Goal: Obtain resource: Obtain resource

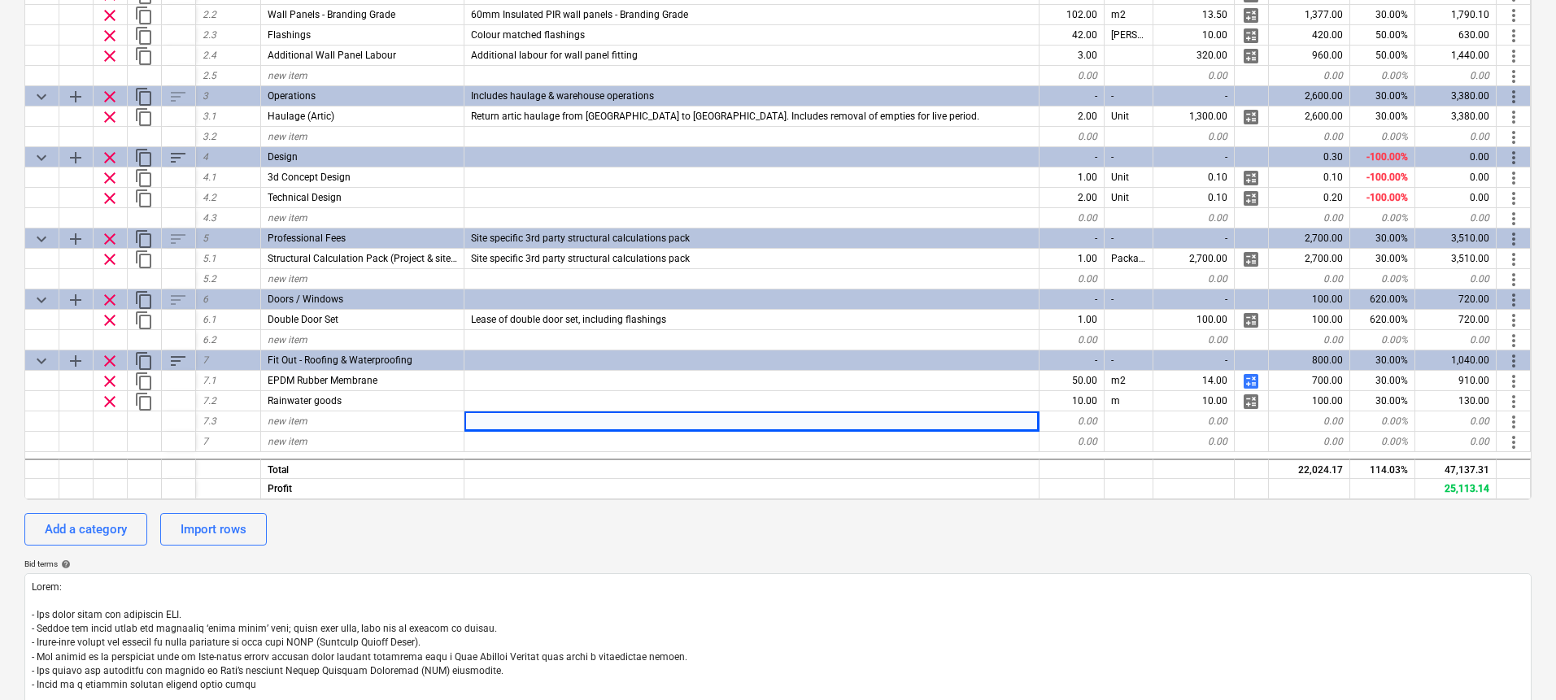
scroll to position [217, 0]
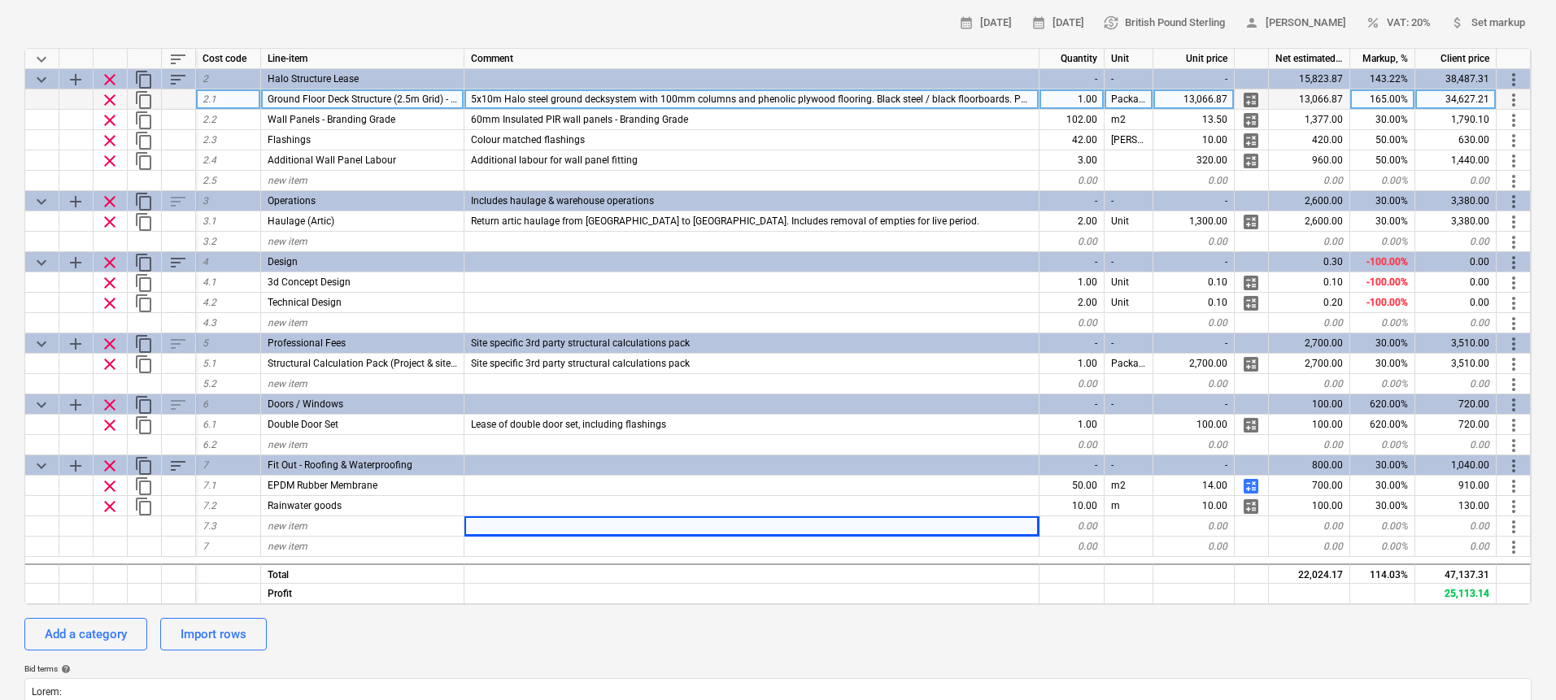
click at [915, 104] on span "5x10m Halo steel ground decksystem with 100mm columns and phenolic plywood floo…" at bounding box center [939, 99] width 936 height 11
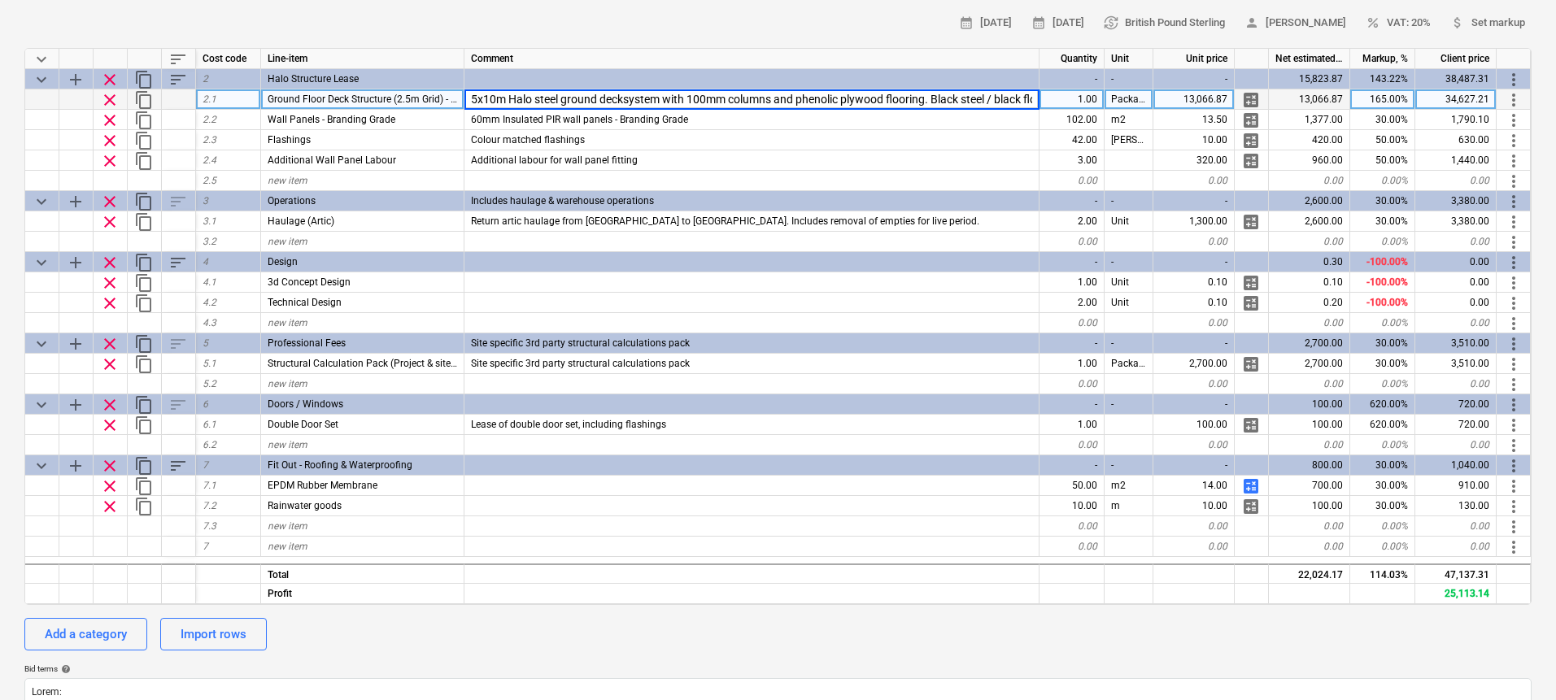
scroll to position [0, 516]
click at [892, 100] on input "5x10m Halo steel ground decksystem with 100mm columns and phenolic plywood floo…" at bounding box center [751, 99] width 574 height 20
click at [917, 99] on input "5x10m Halo steel ground decksystem with 100mm columns and phenolic plywood floo…" at bounding box center [751, 99] width 574 height 20
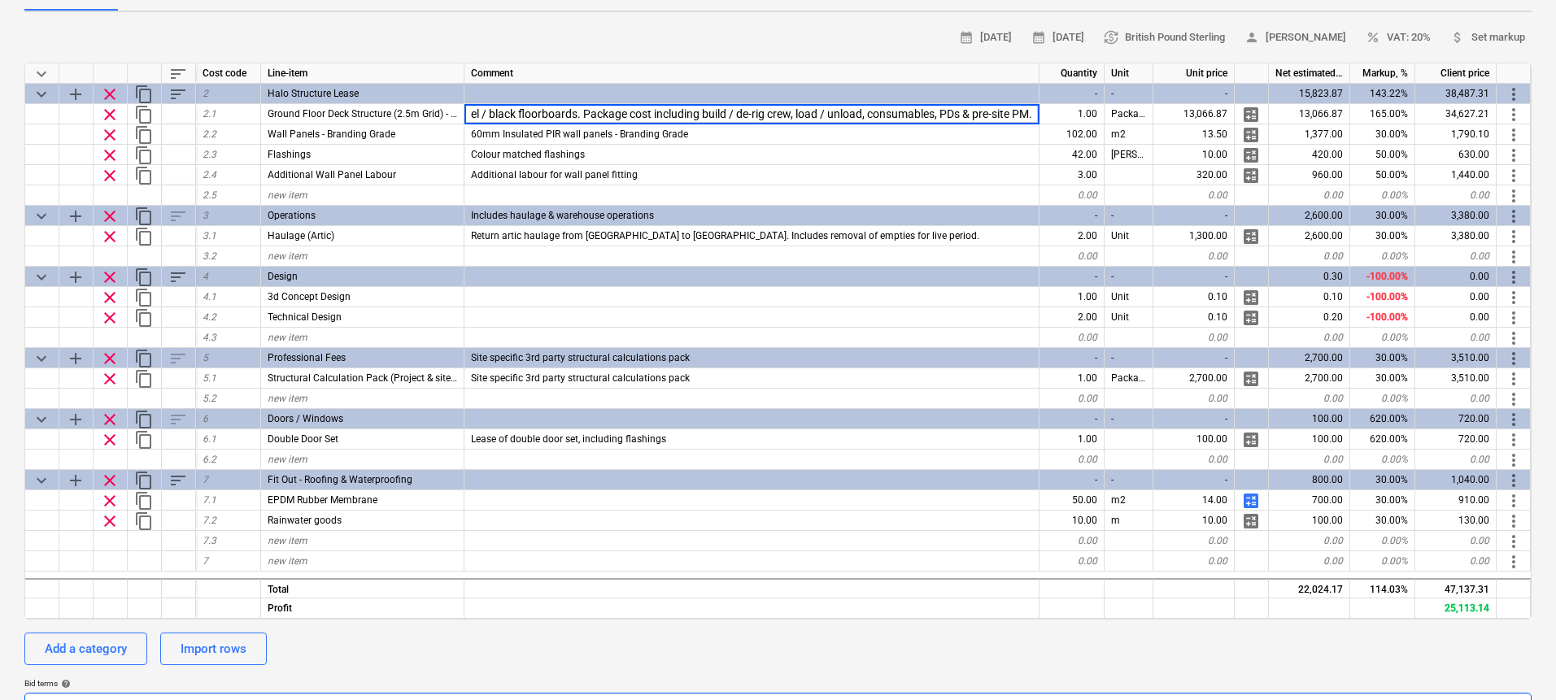
scroll to position [119, 0]
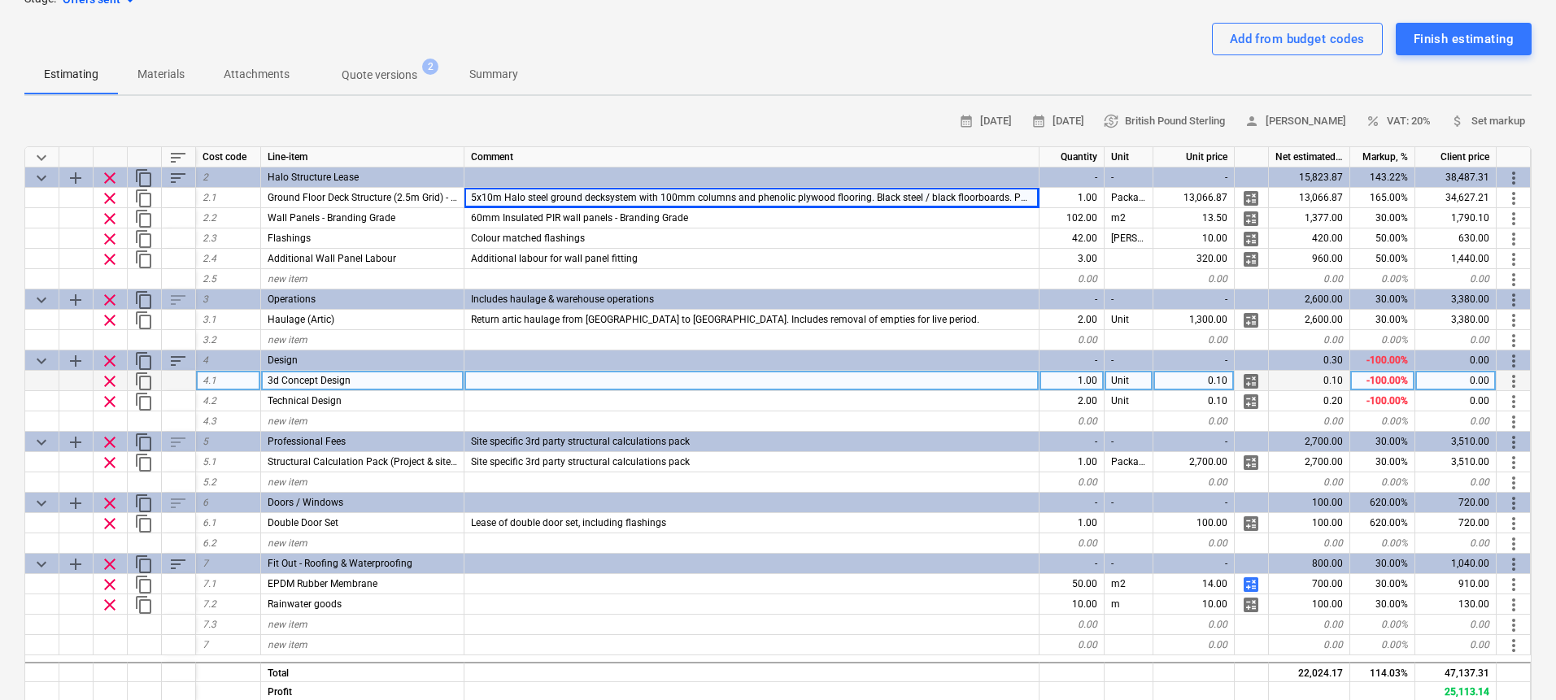
click at [693, 379] on div at bounding box center [751, 381] width 575 height 20
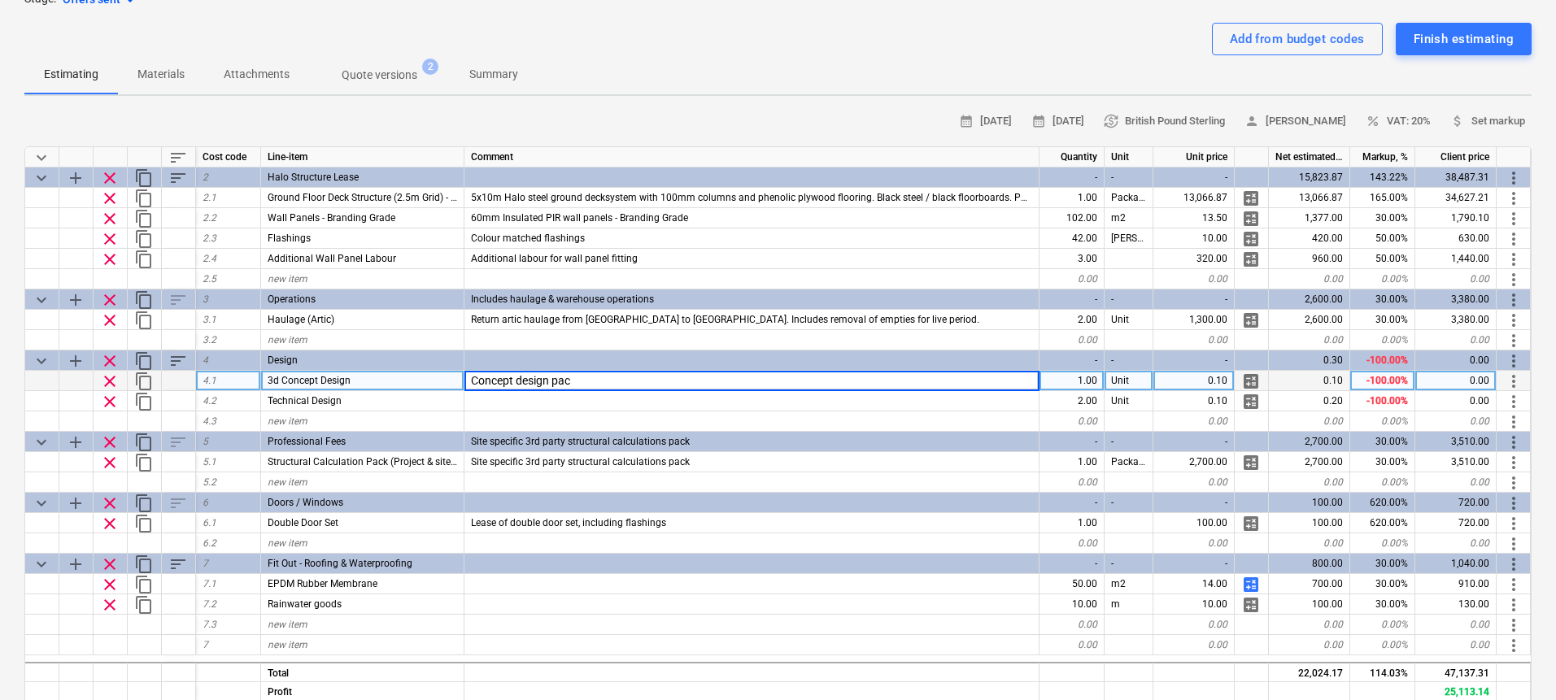
type input "Concept design pack"
type textarea "x"
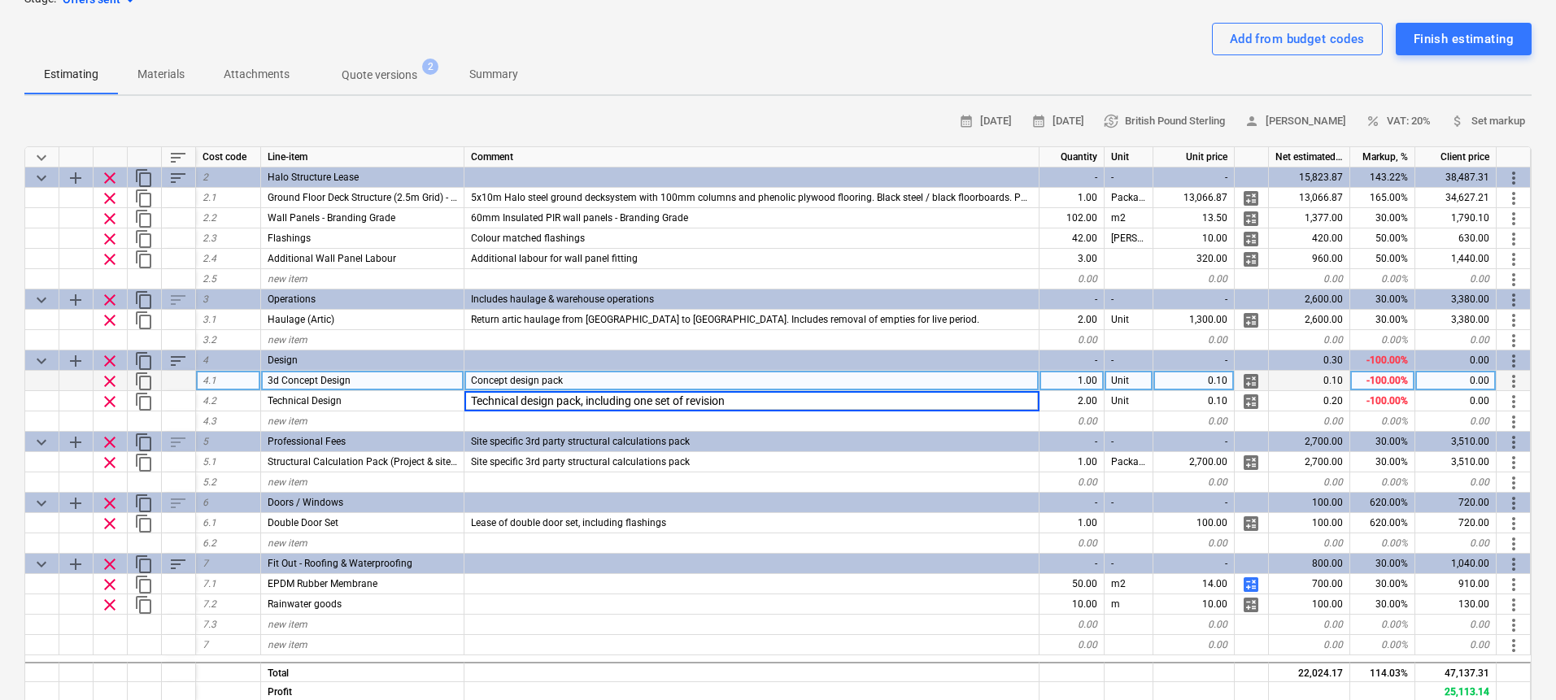
type input "Technical design pack, including one set of revisions"
type textarea "x"
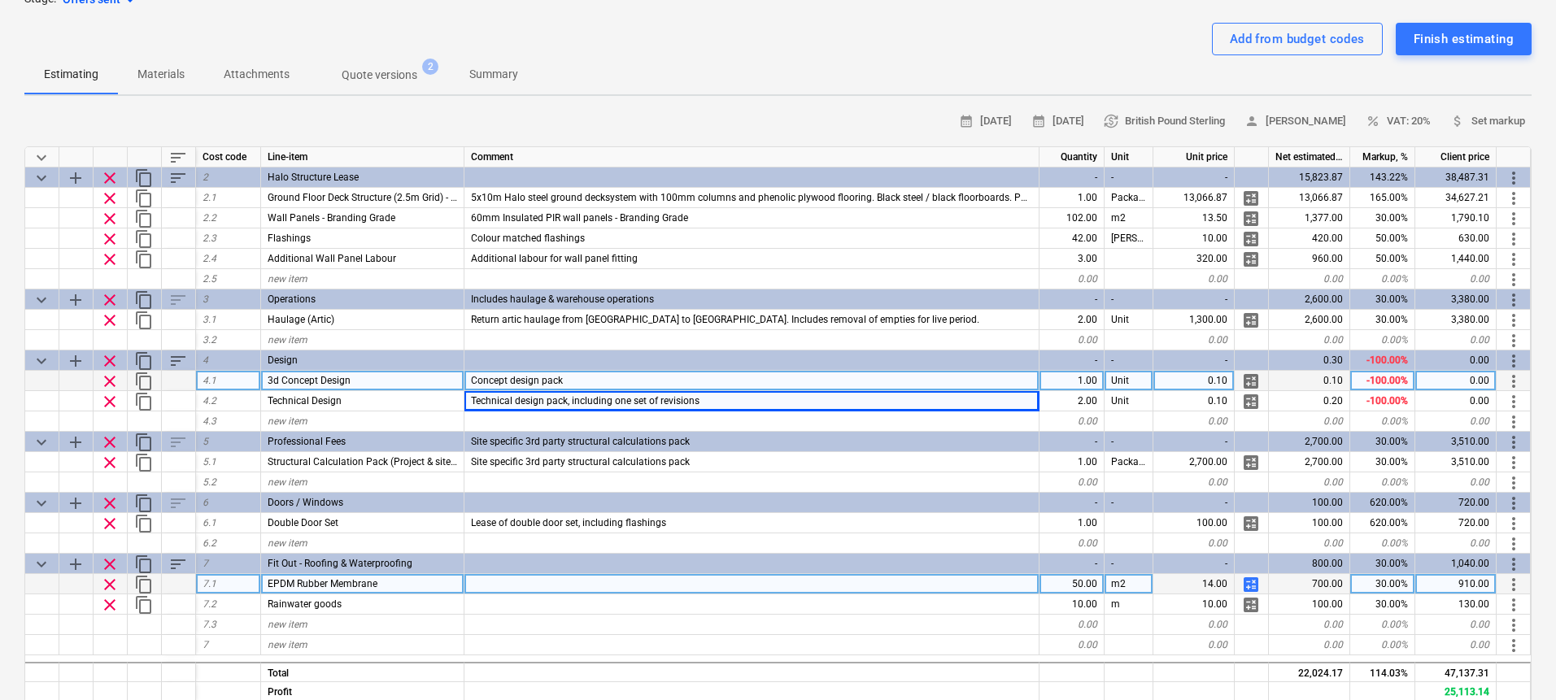
click at [581, 587] on div at bounding box center [751, 584] width 575 height 20
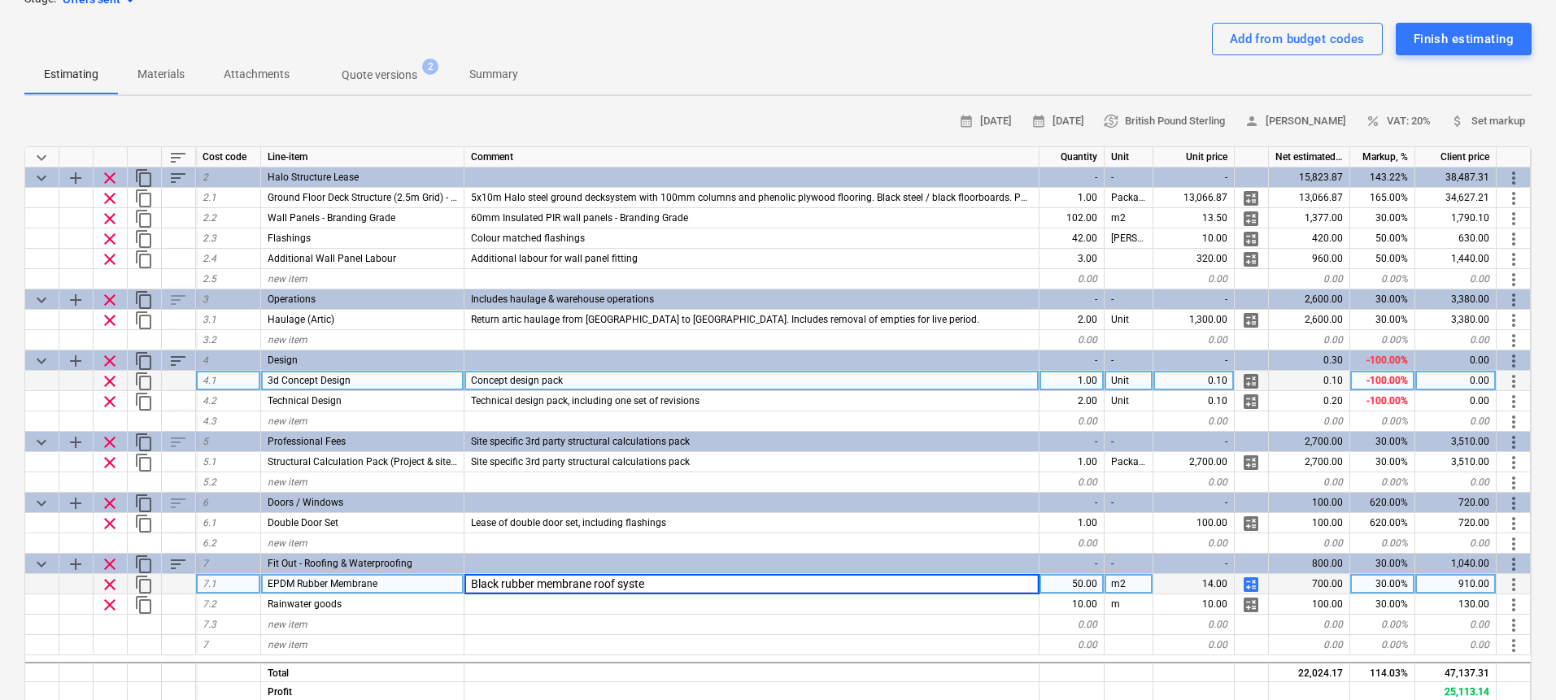
type input "Black rubber membrane roof system"
type textarea "x"
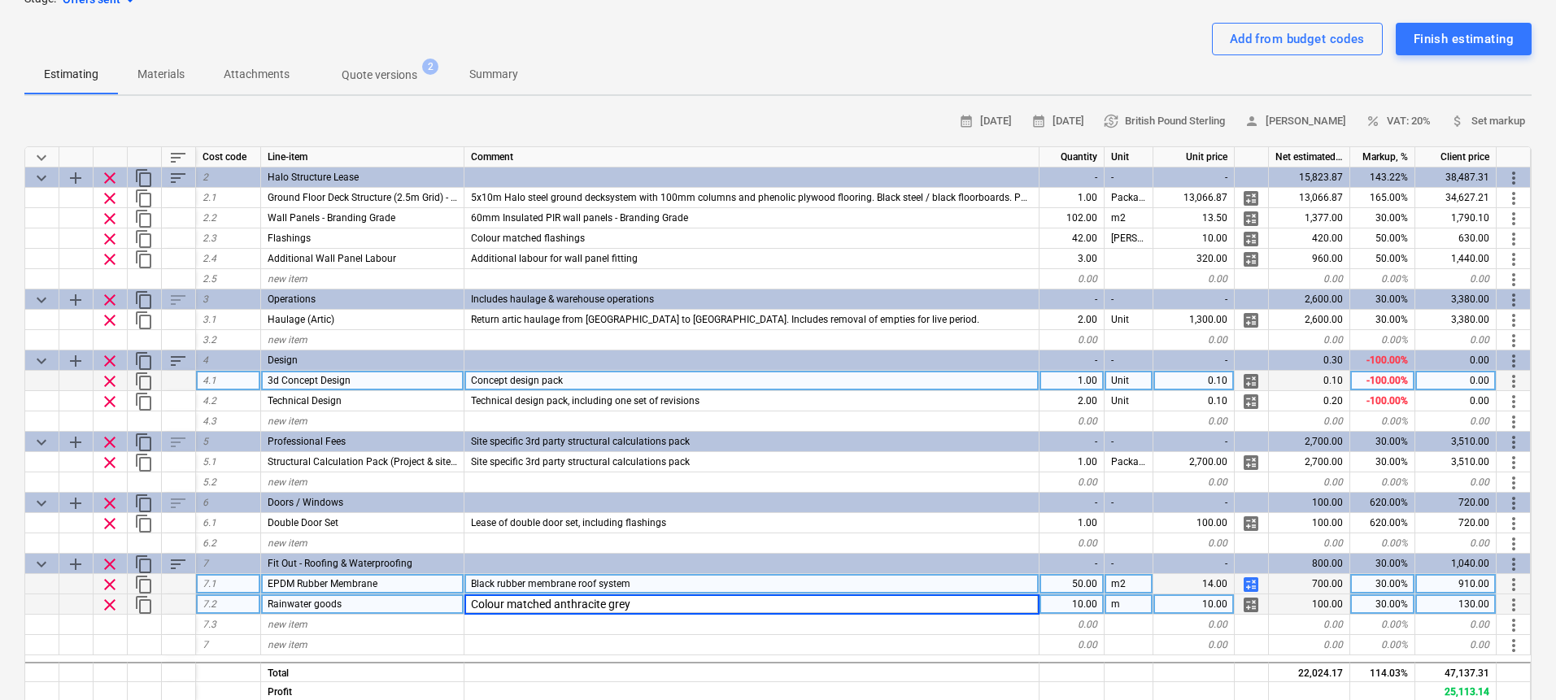
click at [647, 610] on input "Colour matched anthracite grey" at bounding box center [751, 605] width 574 height 20
type input "Colour matched anthracite grey rainwater goods"
click at [653, 598] on input "Colour matched anthracite grey rainwater goods" at bounding box center [751, 605] width 574 height 20
click at [625, 602] on input "Colour matched anthracite grey rainwater goods" at bounding box center [751, 605] width 574 height 20
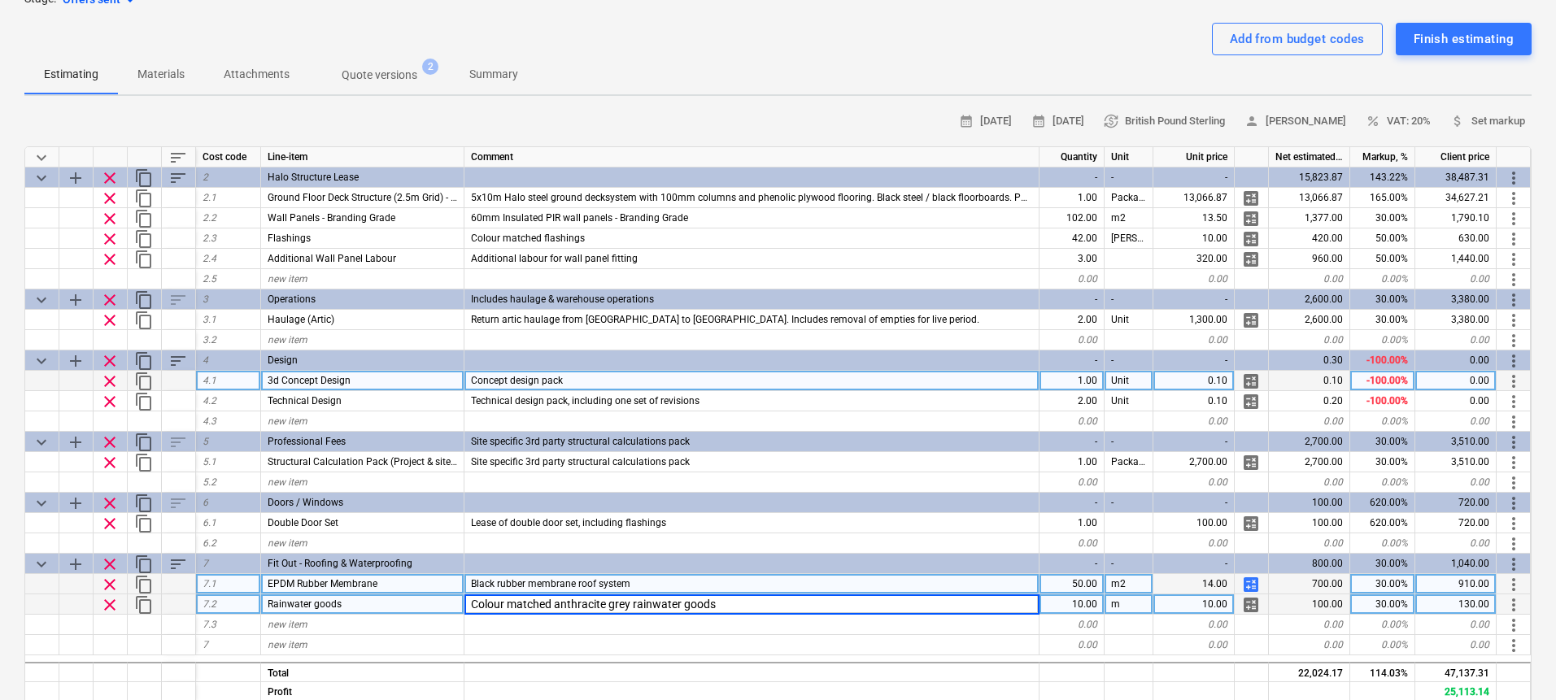
click at [625, 602] on input "Colour matched anthracite grey rainwater goods" at bounding box center [751, 605] width 574 height 20
click at [592, 603] on input "Colour matched anthracite grey rainwater goods" at bounding box center [751, 605] width 574 height 20
click at [571, 601] on input "Colour matched anthracite grey rainwater goods" at bounding box center [751, 605] width 574 height 20
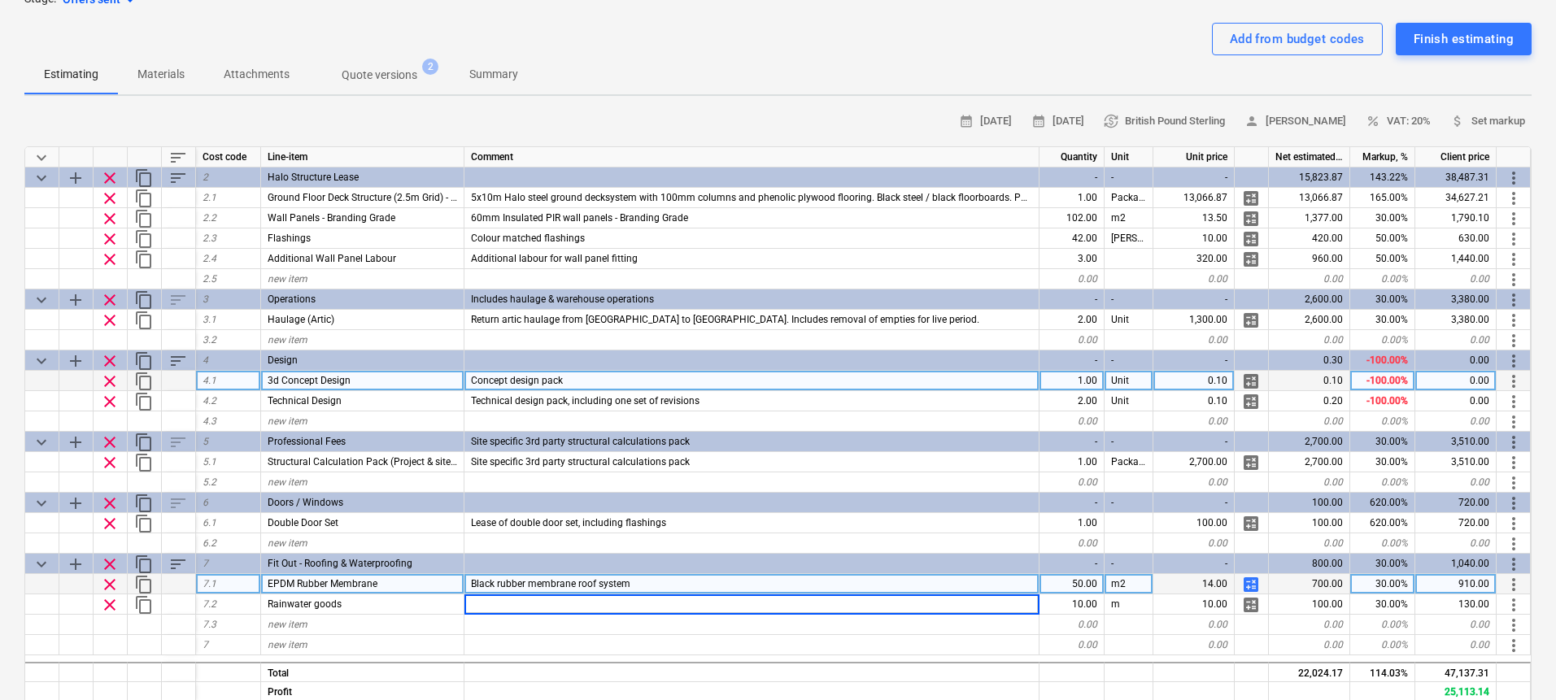
click at [708, 585] on div "Black rubber membrane roof system" at bounding box center [751, 584] width 575 height 20
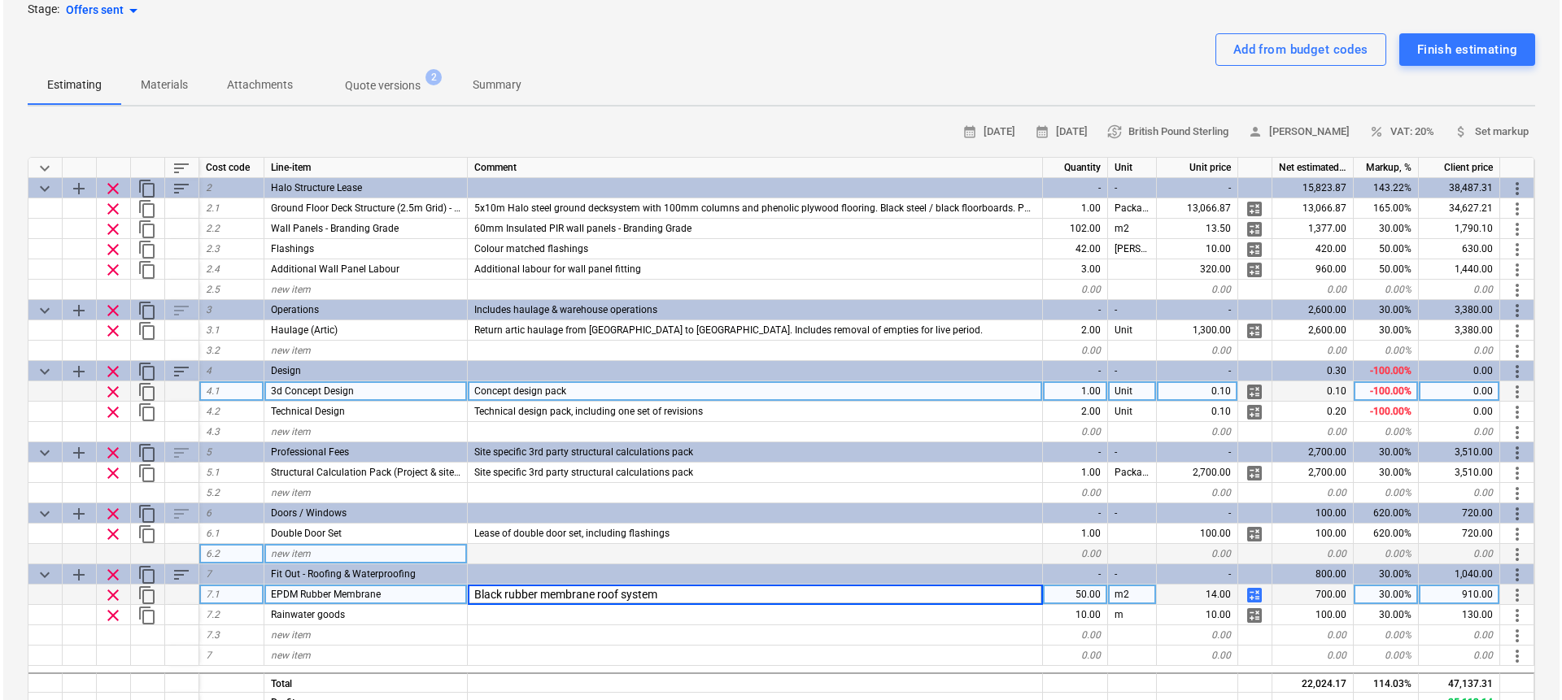
scroll to position [0, 0]
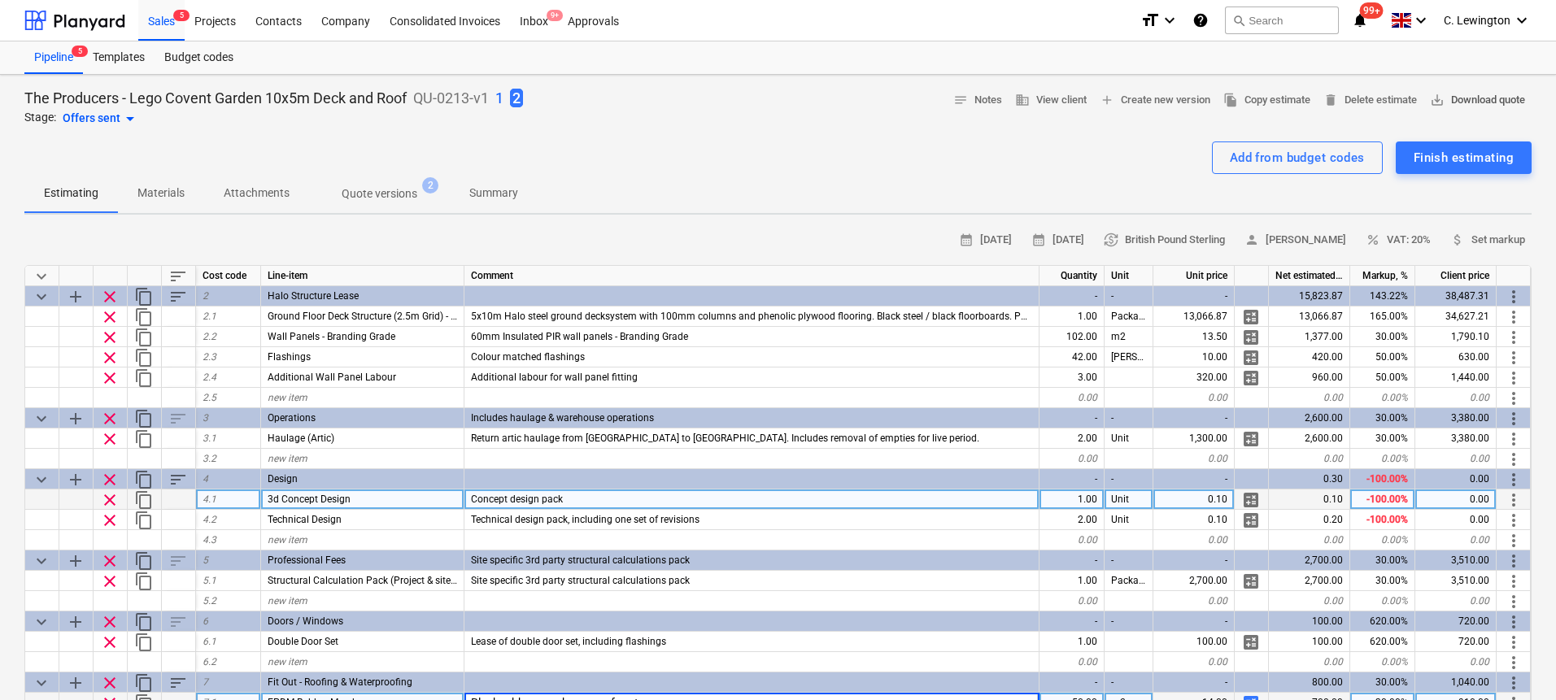
click at [1482, 97] on span "save_alt Download quote" at bounding box center [1477, 100] width 95 height 19
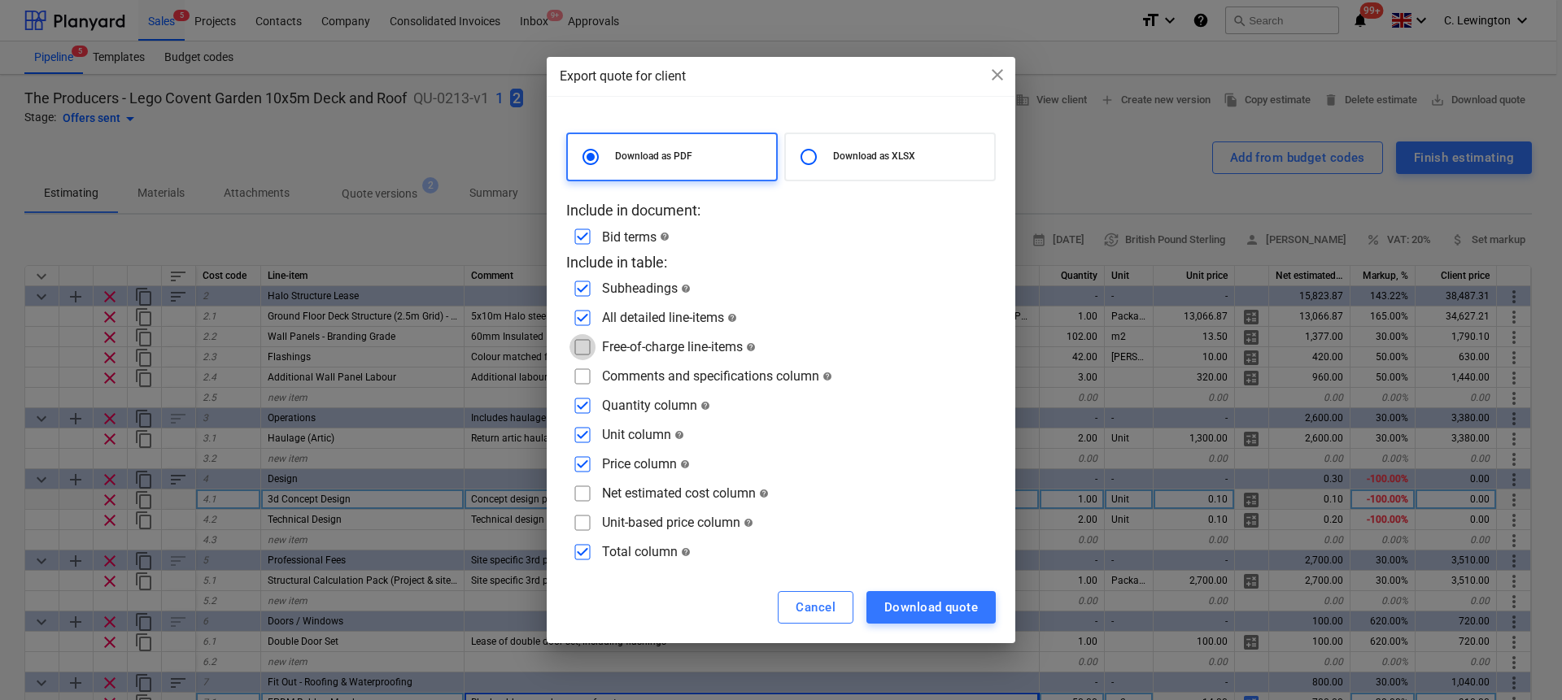
click at [588, 348] on input "checkbox" at bounding box center [582, 347] width 26 height 26
checkbox input "true"
click at [585, 368] on input "checkbox" at bounding box center [582, 377] width 26 height 26
checkbox input "true"
click at [590, 404] on input "checkbox" at bounding box center [582, 406] width 26 height 26
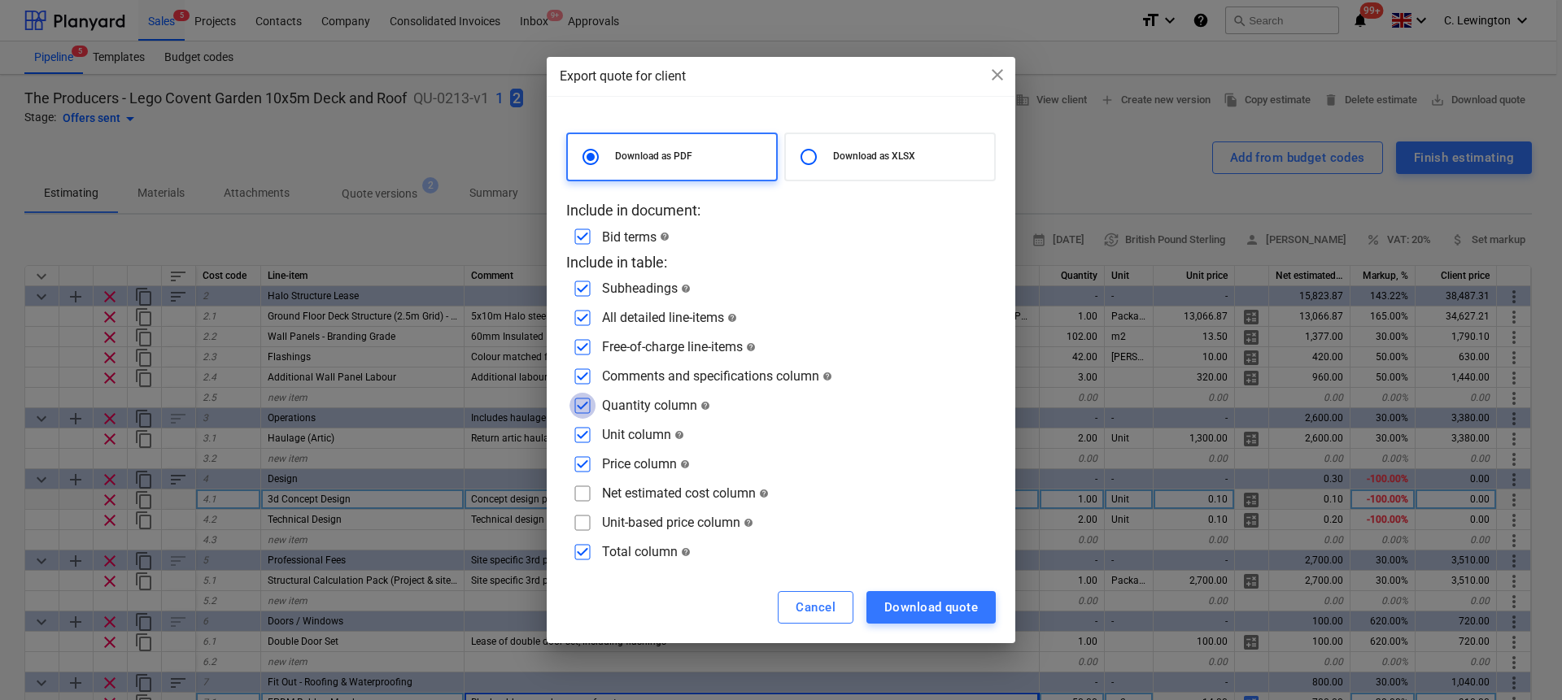
checkbox input "false"
click at [586, 431] on input "checkbox" at bounding box center [582, 435] width 26 height 26
click at [585, 434] on input "checkbox" at bounding box center [582, 435] width 26 height 26
checkbox input "true"
click at [580, 405] on input "checkbox" at bounding box center [582, 406] width 26 height 26
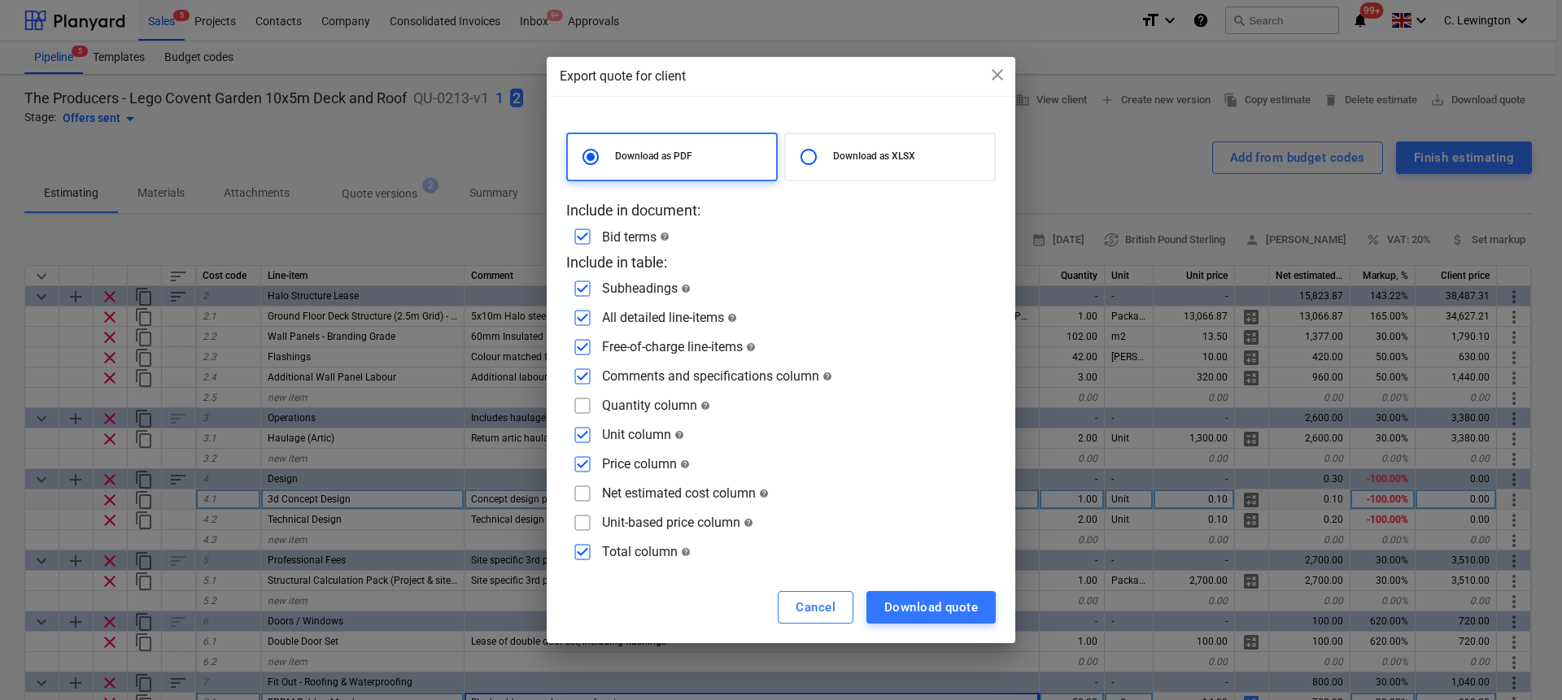
checkbox input "true"
click at [584, 464] on input "checkbox" at bounding box center [582, 464] width 26 height 26
checkbox input "false"
click at [573, 553] on input "checkbox" at bounding box center [582, 552] width 26 height 26
checkbox input "false"
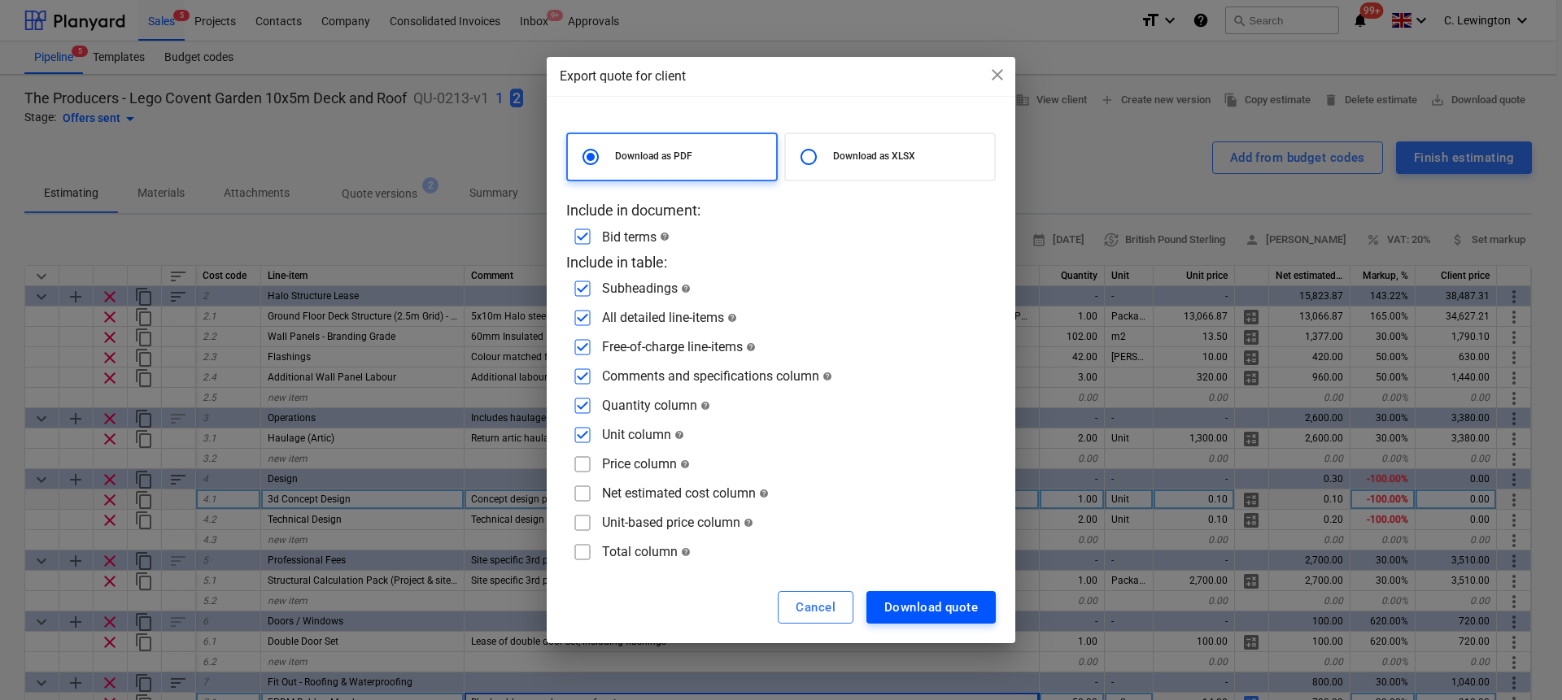
click at [945, 614] on div "Download quote" at bounding box center [931, 607] width 94 height 21
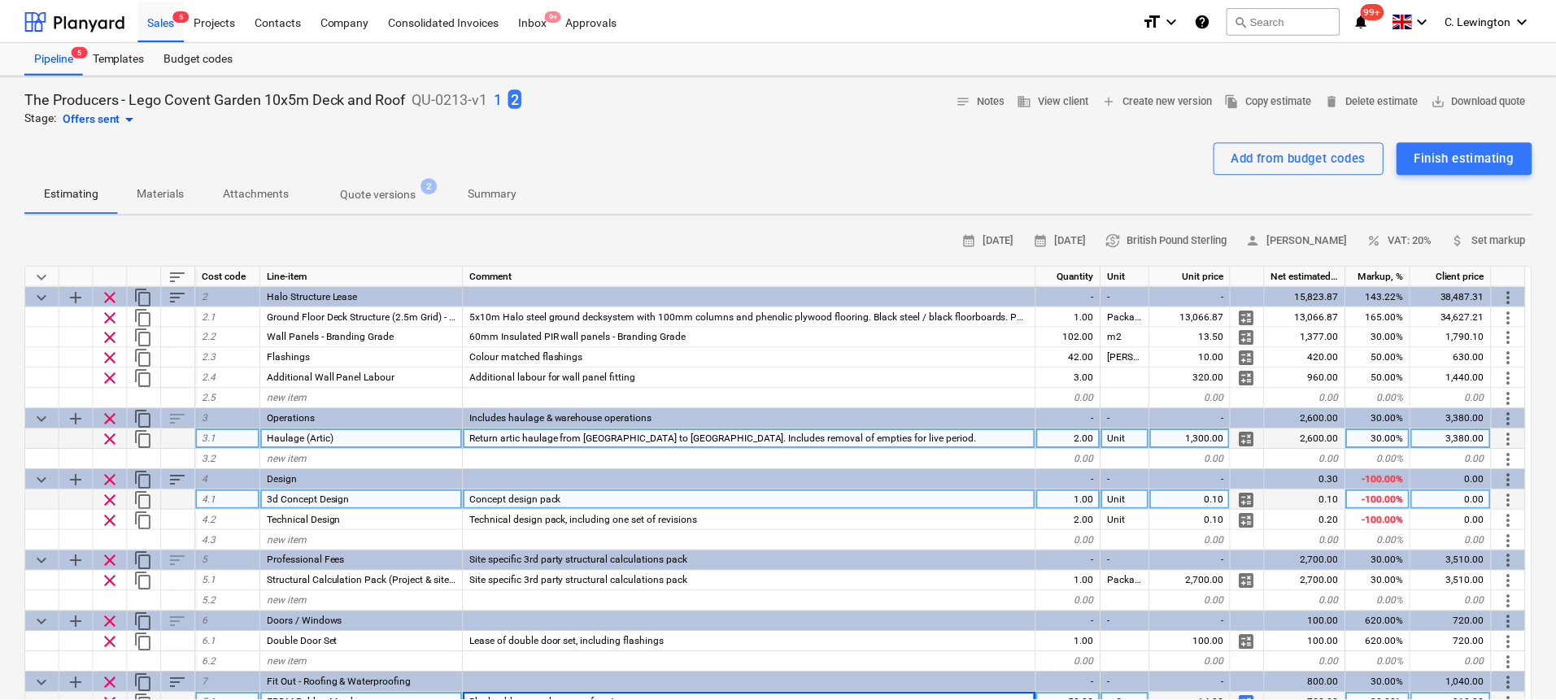
scroll to position [13, 0]
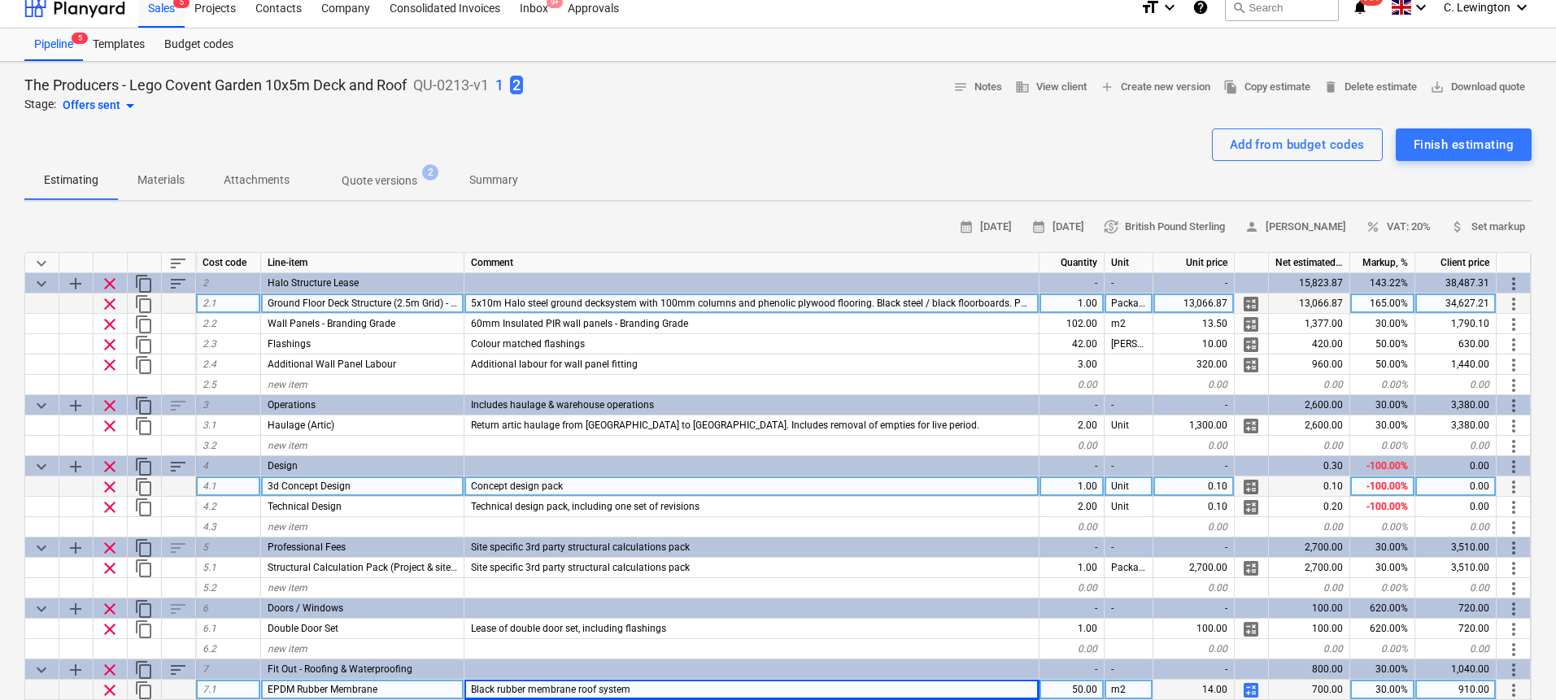
click at [425, 307] on span "Ground Floor Deck Structure (2.5m Grid) - Includes 21mm Phenolic Plywood floori…" at bounding box center [452, 303] width 369 height 11
click at [411, 303] on input "Ground Floor Deck Structure (2.5m Grid) - Includes 21mm Phenolic Plywood floori…" at bounding box center [362, 304] width 203 height 20
click at [305, 299] on input "Ground Floor Deck Structure (2.5m Grid) - Includes 21mm Phenolic Plywood floori…" at bounding box center [362, 304] width 203 height 20
drag, startPoint x: 303, startPoint y: 299, endPoint x: 471, endPoint y: 306, distance: 168.5
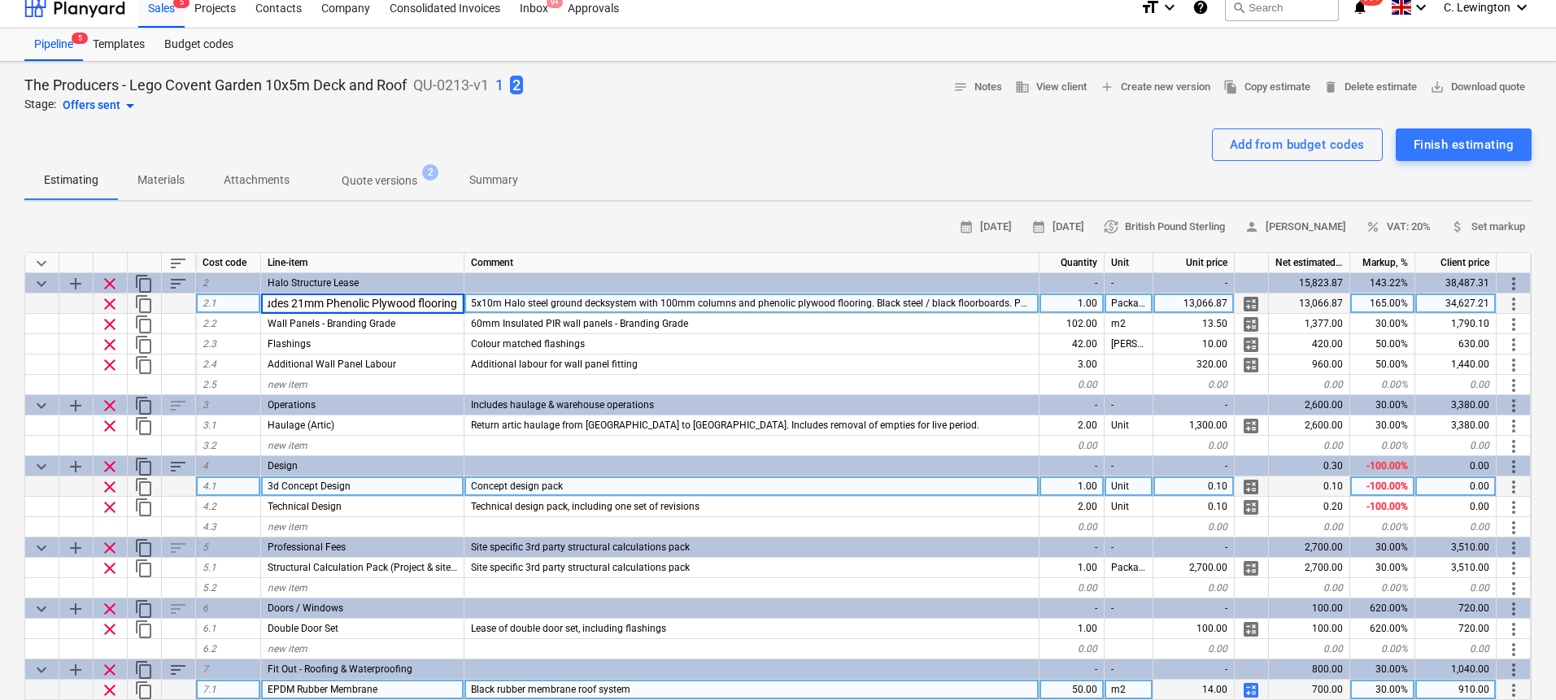
click at [0, 0] on div "clear content_copy 2.1 Ground Floor Deck Structure (2.5m Grid) - Includes 21mm …" at bounding box center [0, 0] width 0 height 0
click at [415, 303] on input "Ground Floor Deck Structure (2.5m Grid) - Includes 21mm Phenolic Plywood floori…" at bounding box center [362, 304] width 203 height 20
drag, startPoint x: 460, startPoint y: 303, endPoint x: 414, endPoint y: 306, distance: 45.6
click at [414, 306] on input "Ground Floor Deck Structure (2.5m Grid) - Includes 21mm Phenolic Plywood floori…" at bounding box center [362, 304] width 203 height 20
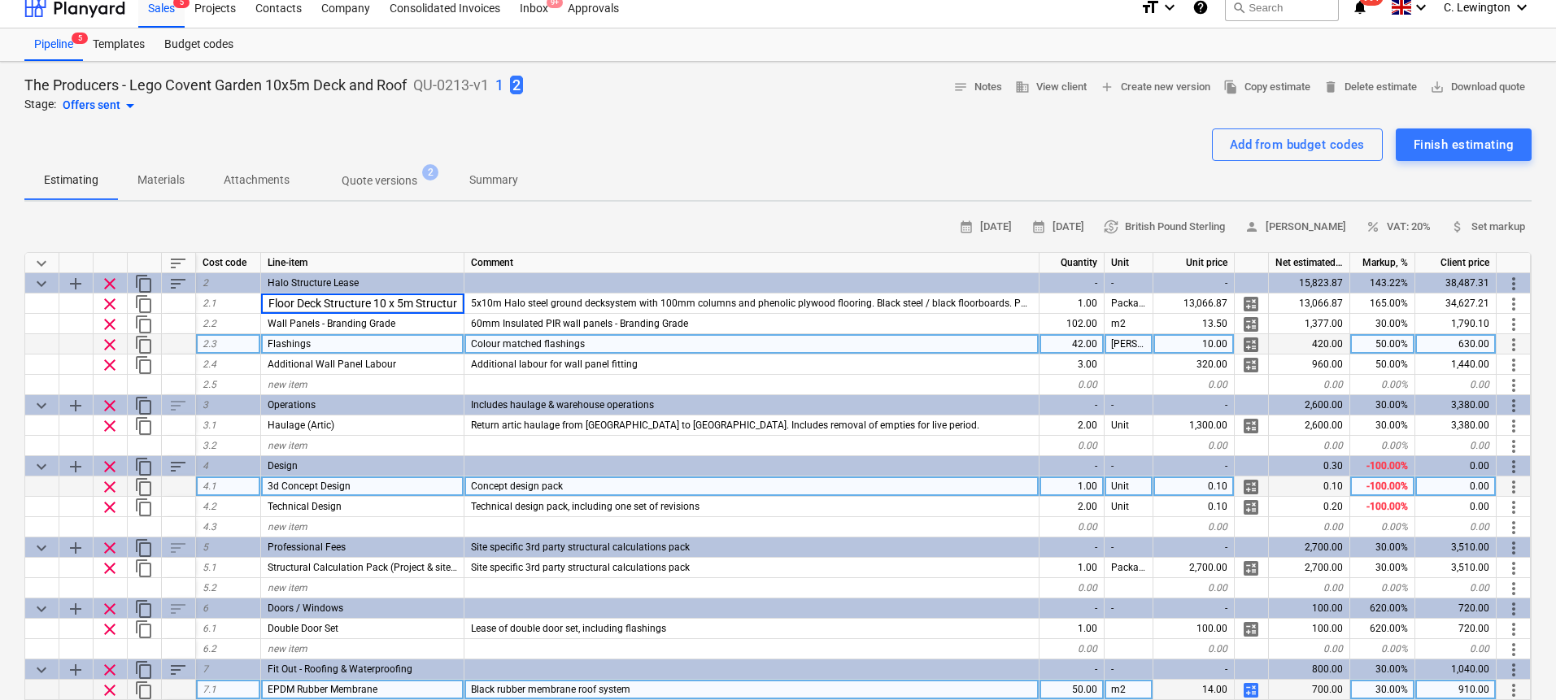
type input "Ground Floor Deck Structure 10 x 5m Structure"
type textarea "x"
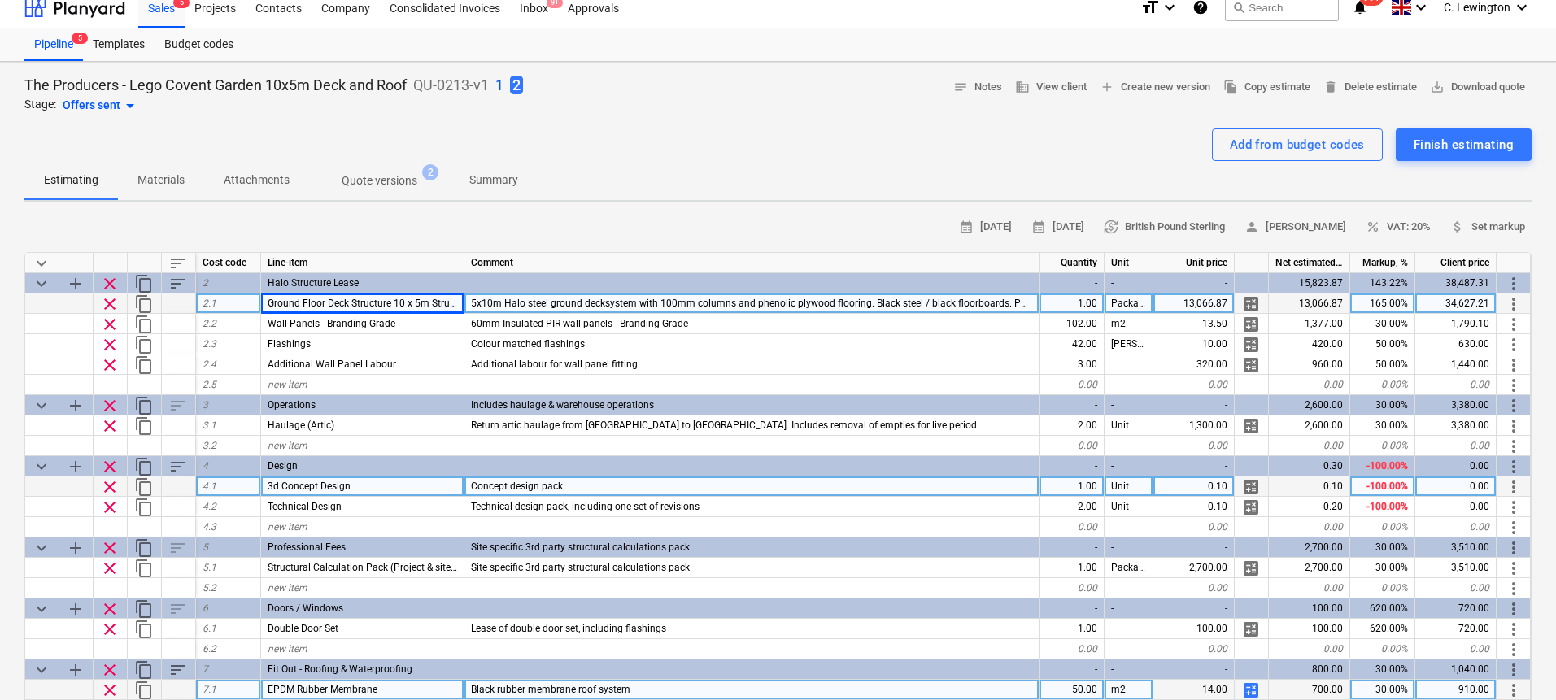
click at [390, 303] on span "Ground Floor Deck Structure 10 x 5m Structure" at bounding box center [370, 303] width 204 height 11
click at [404, 300] on input "Ground Floor Deck Structure 10 x 5m Structure" at bounding box center [362, 304] width 203 height 20
click at [368, 301] on input "Ground Floor Deck Structure 10 x 5m Structure" at bounding box center [362, 304] width 203 height 20
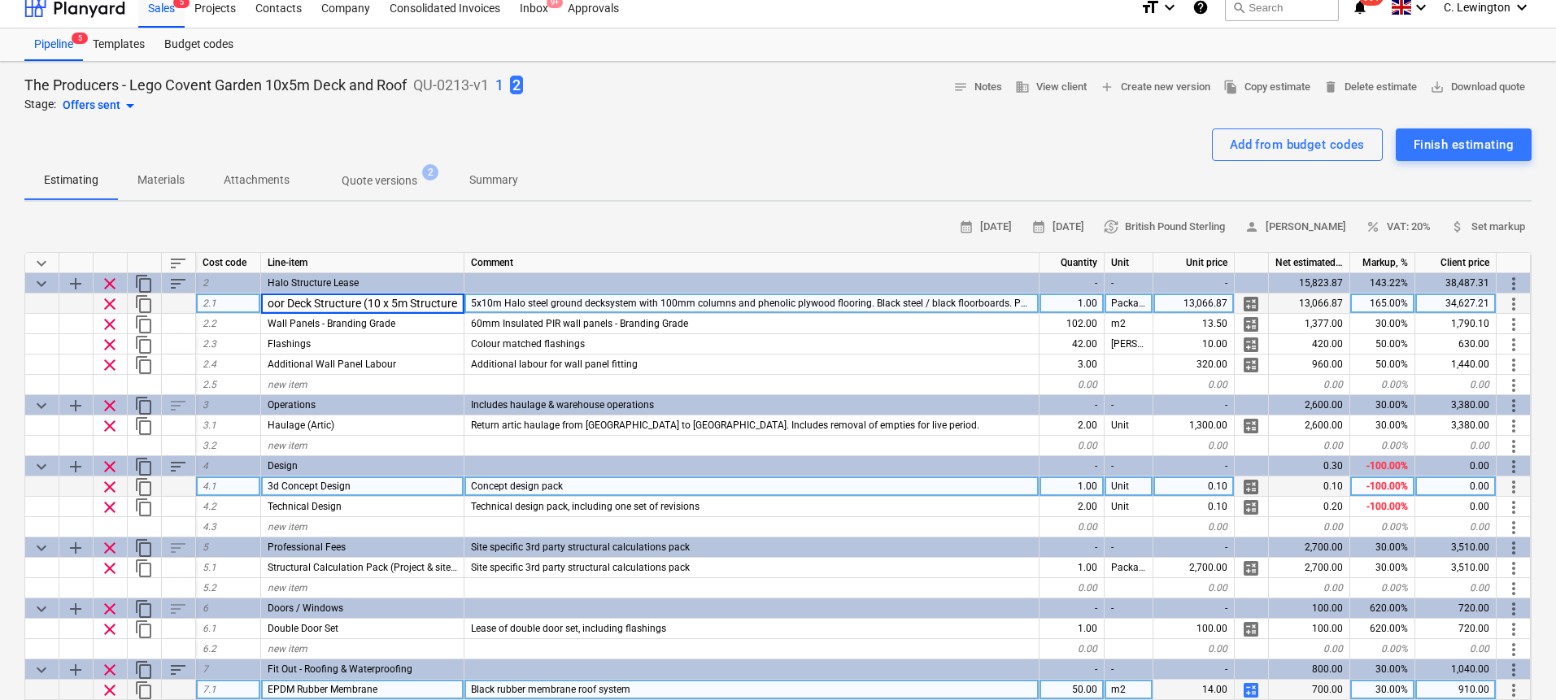
drag, startPoint x: 449, startPoint y: 308, endPoint x: 473, endPoint y: 307, distance: 23.6
click at [0, 0] on div "clear content_copy 2.1 Ground Floor Deck Structure (10 x 5m Structure 5x10m Hal…" at bounding box center [0, 0] width 0 height 0
click at [460, 307] on input "Ground Floor Deck Structure (10 x 5m Structure" at bounding box center [362, 304] width 203 height 20
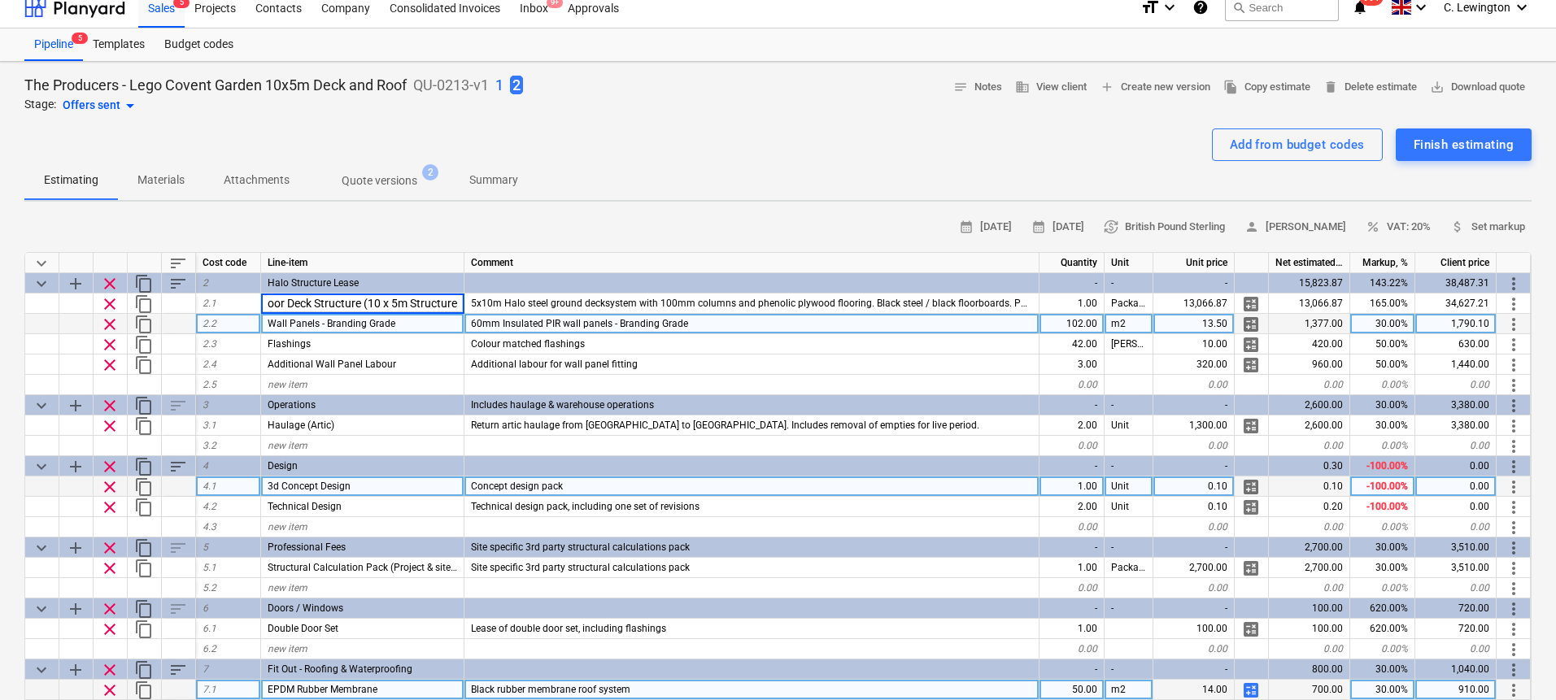
type input "Ground Floor Deck Structure (10 x 5m Structure)"
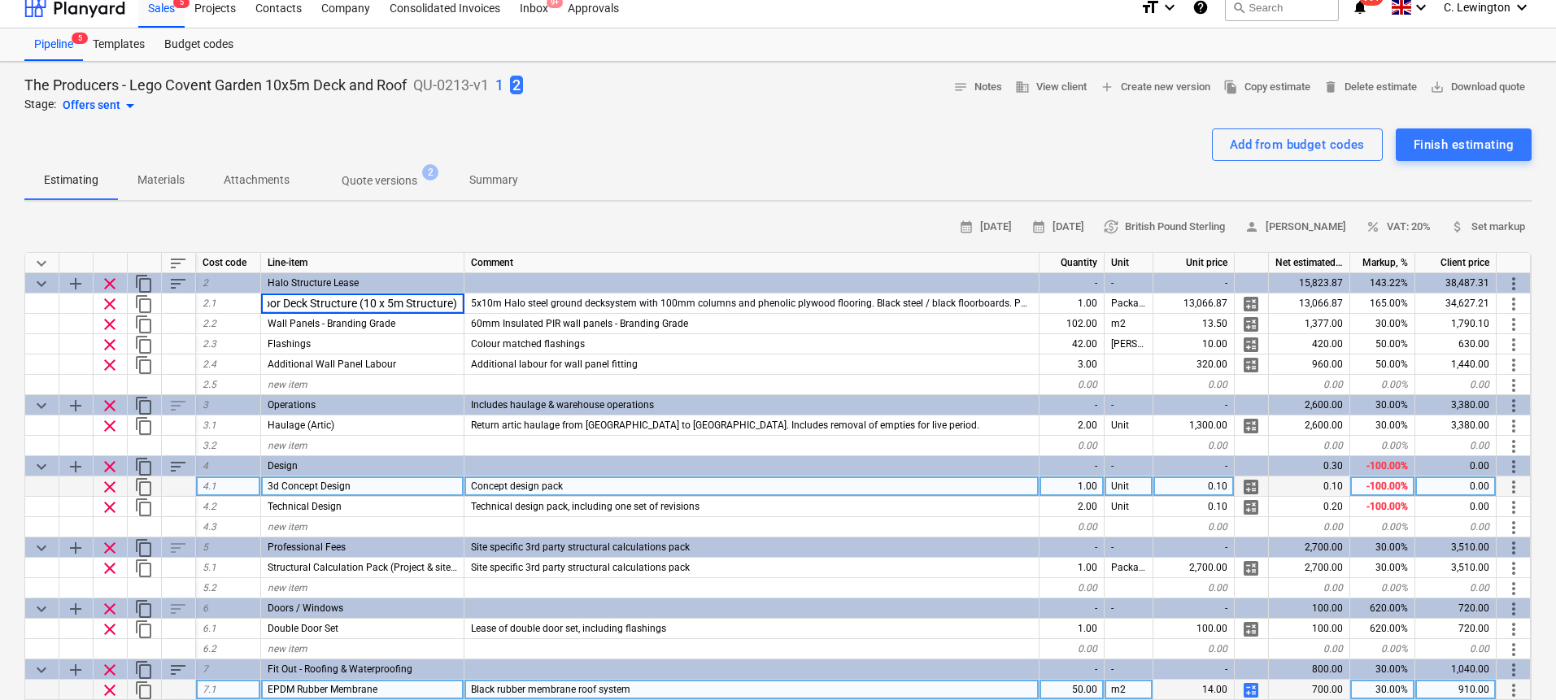
click at [751, 184] on div "Estimating Materials Attachments Quote versions 2 Summary" at bounding box center [777, 180] width 1507 height 39
type textarea "x"
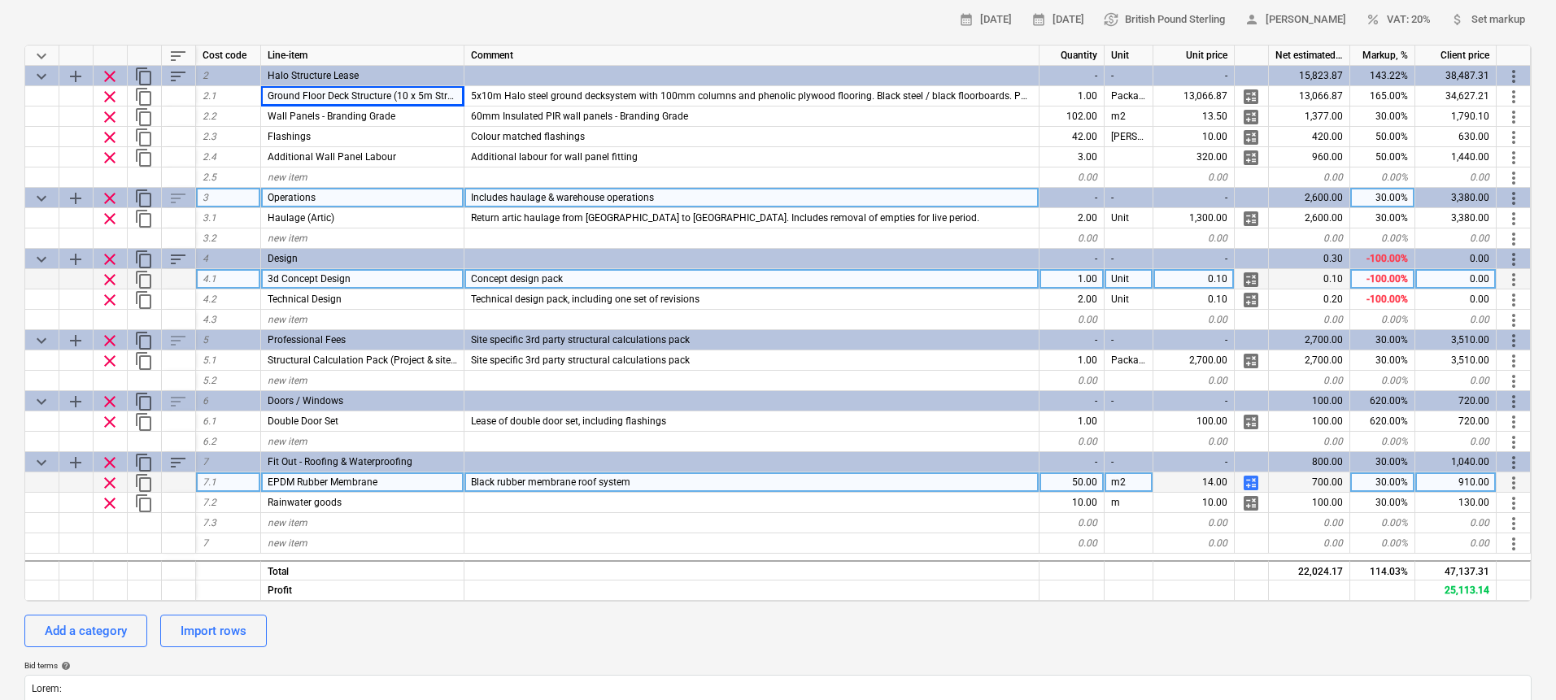
scroll to position [75, 0]
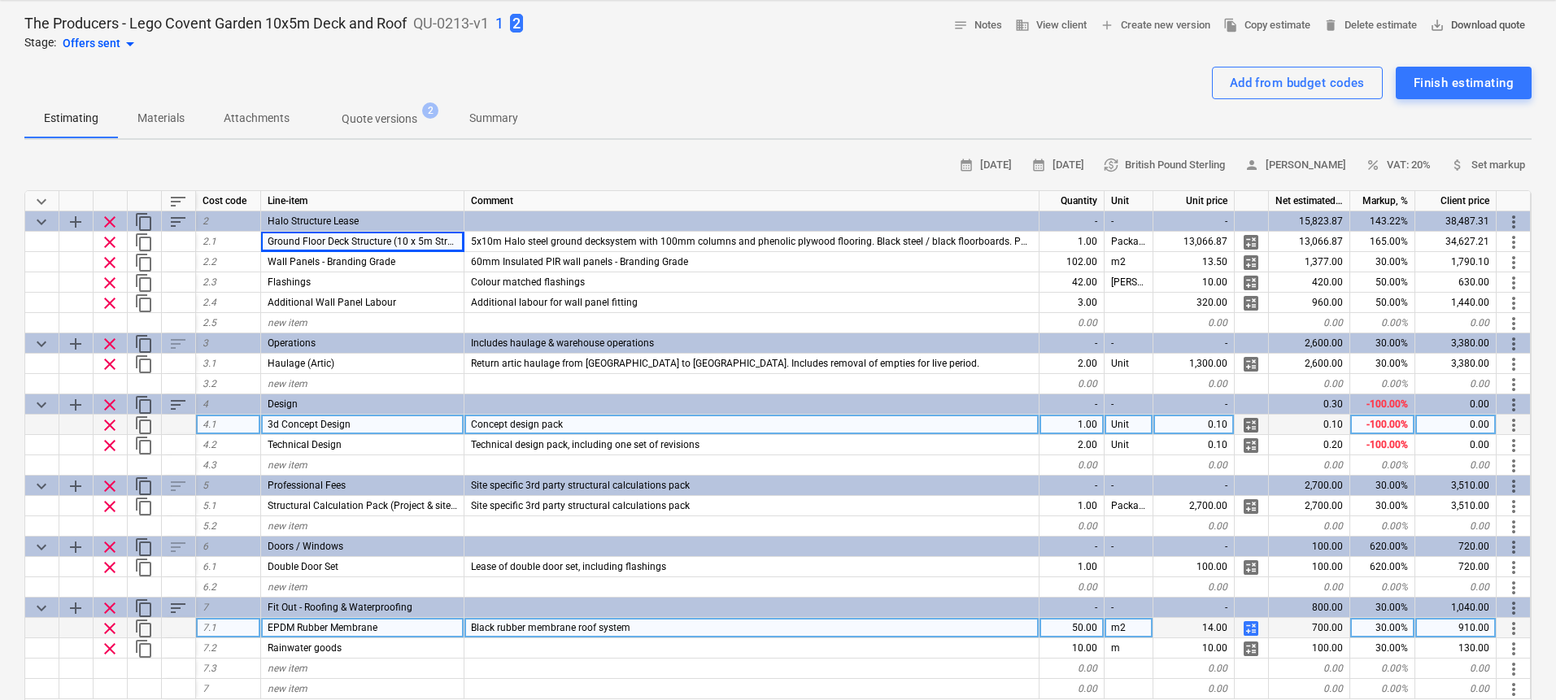
click at [1509, 25] on span "save_alt Download quote" at bounding box center [1477, 25] width 95 height 19
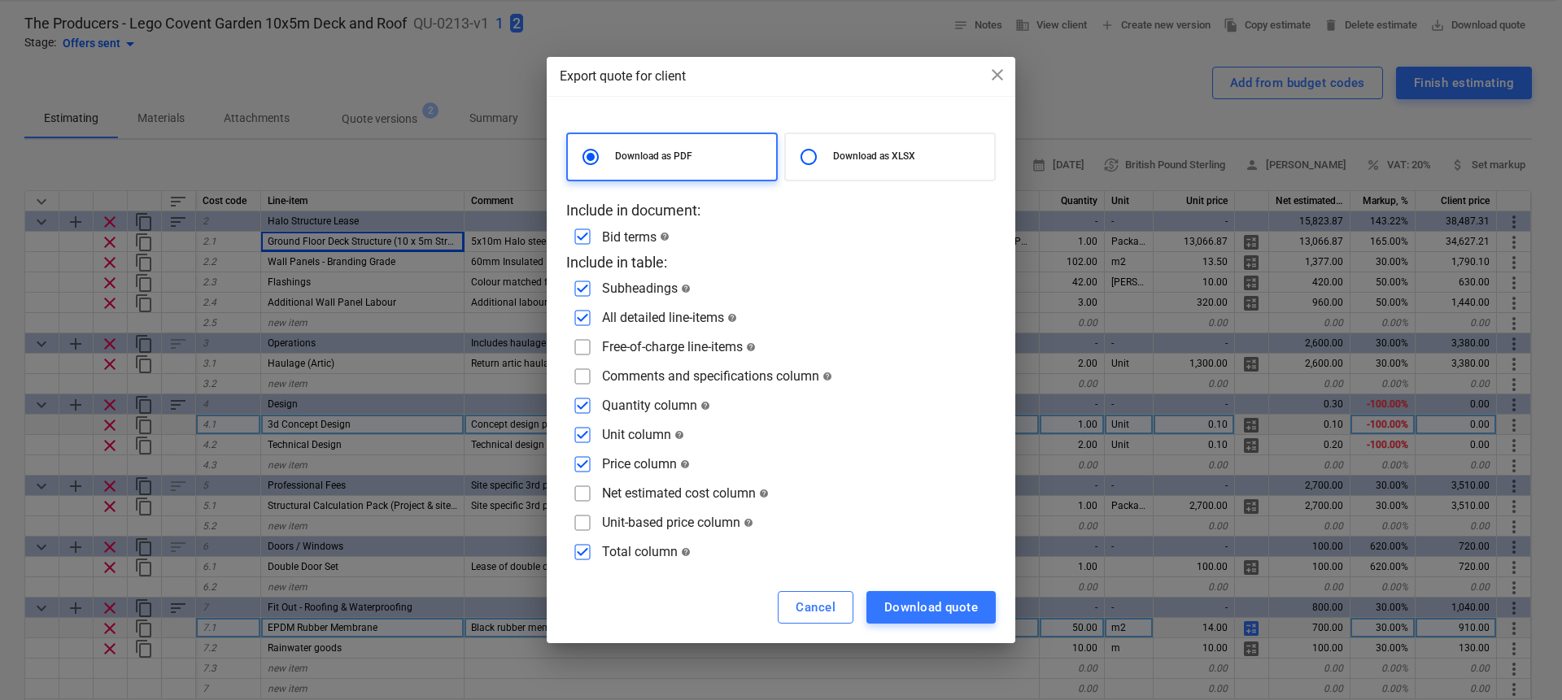
click at [586, 346] on input "checkbox" at bounding box center [582, 347] width 26 height 26
checkbox input "true"
click at [579, 378] on input "checkbox" at bounding box center [582, 377] width 26 height 26
checkbox input "true"
click at [590, 394] on input "checkbox" at bounding box center [582, 406] width 26 height 26
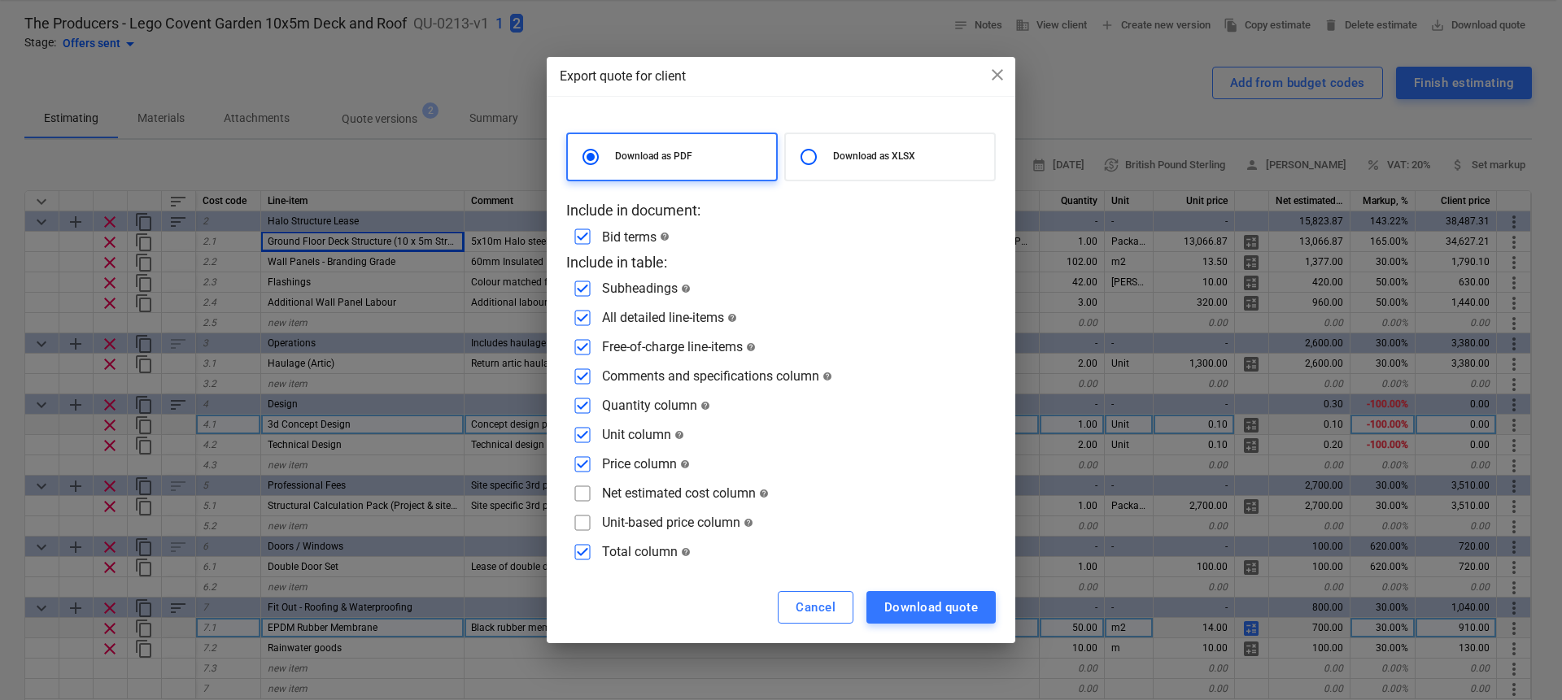
checkbox input "false"
click at [586, 433] on input "checkbox" at bounding box center [582, 435] width 26 height 26
checkbox input "false"
click at [587, 456] on input "checkbox" at bounding box center [582, 464] width 26 height 26
checkbox input "false"
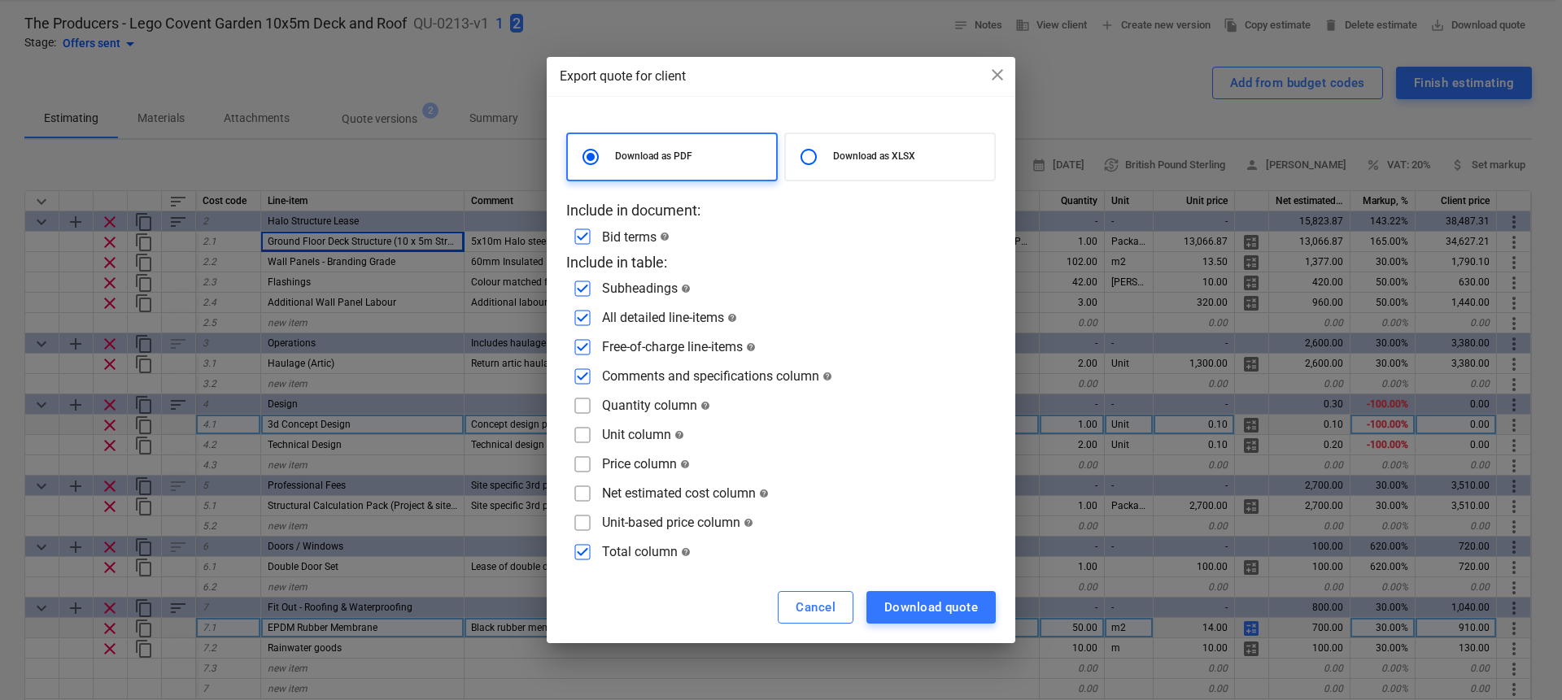
click at [583, 542] on input "checkbox" at bounding box center [582, 552] width 26 height 26
checkbox input "false"
click at [575, 391] on div "Download as PDF Download as XLSX Include in document: Bid terms help Include in…" at bounding box center [780, 349] width 429 height 433
click at [587, 407] on input "checkbox" at bounding box center [582, 406] width 26 height 26
checkbox input "true"
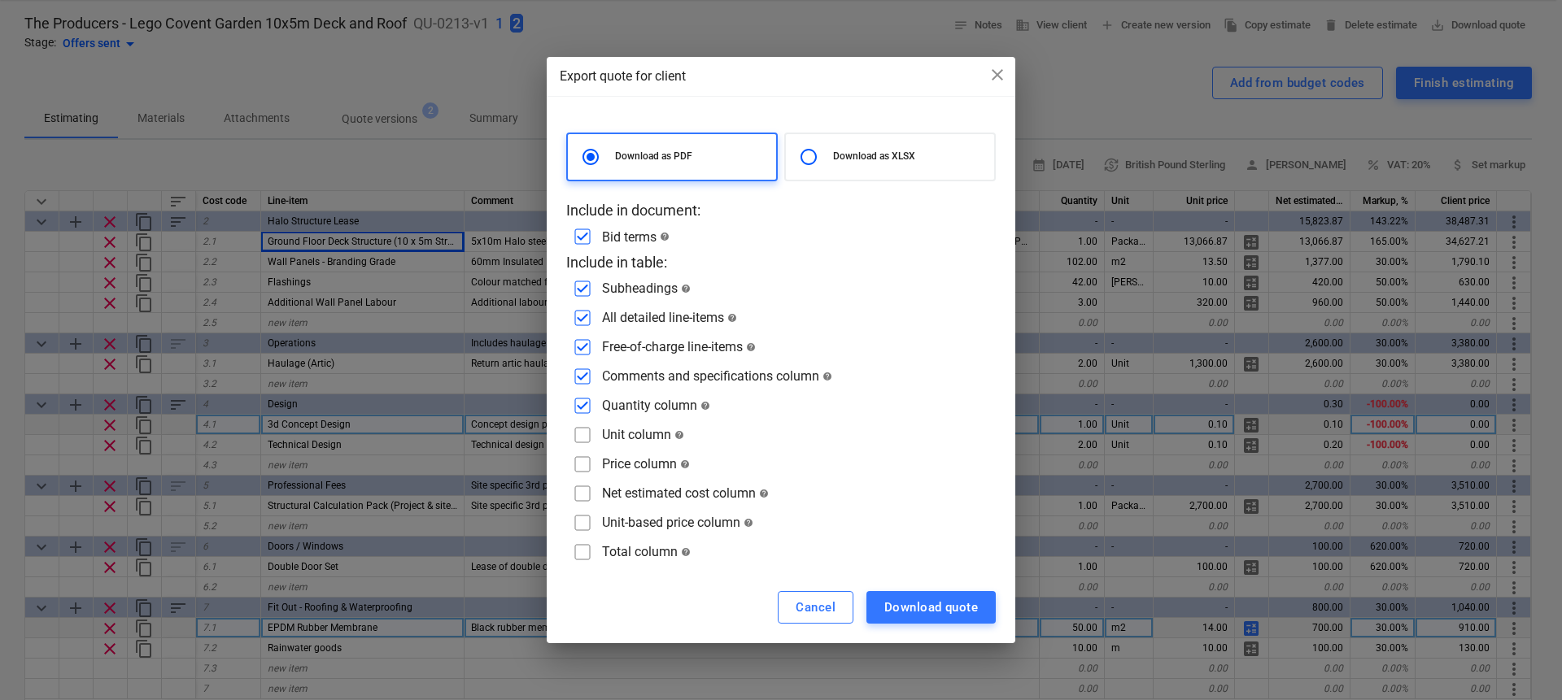
click at [585, 429] on input "checkbox" at bounding box center [582, 435] width 26 height 26
checkbox input "true"
click at [922, 612] on div "Download quote" at bounding box center [931, 607] width 94 height 21
